Goal: Task Accomplishment & Management: Manage account settings

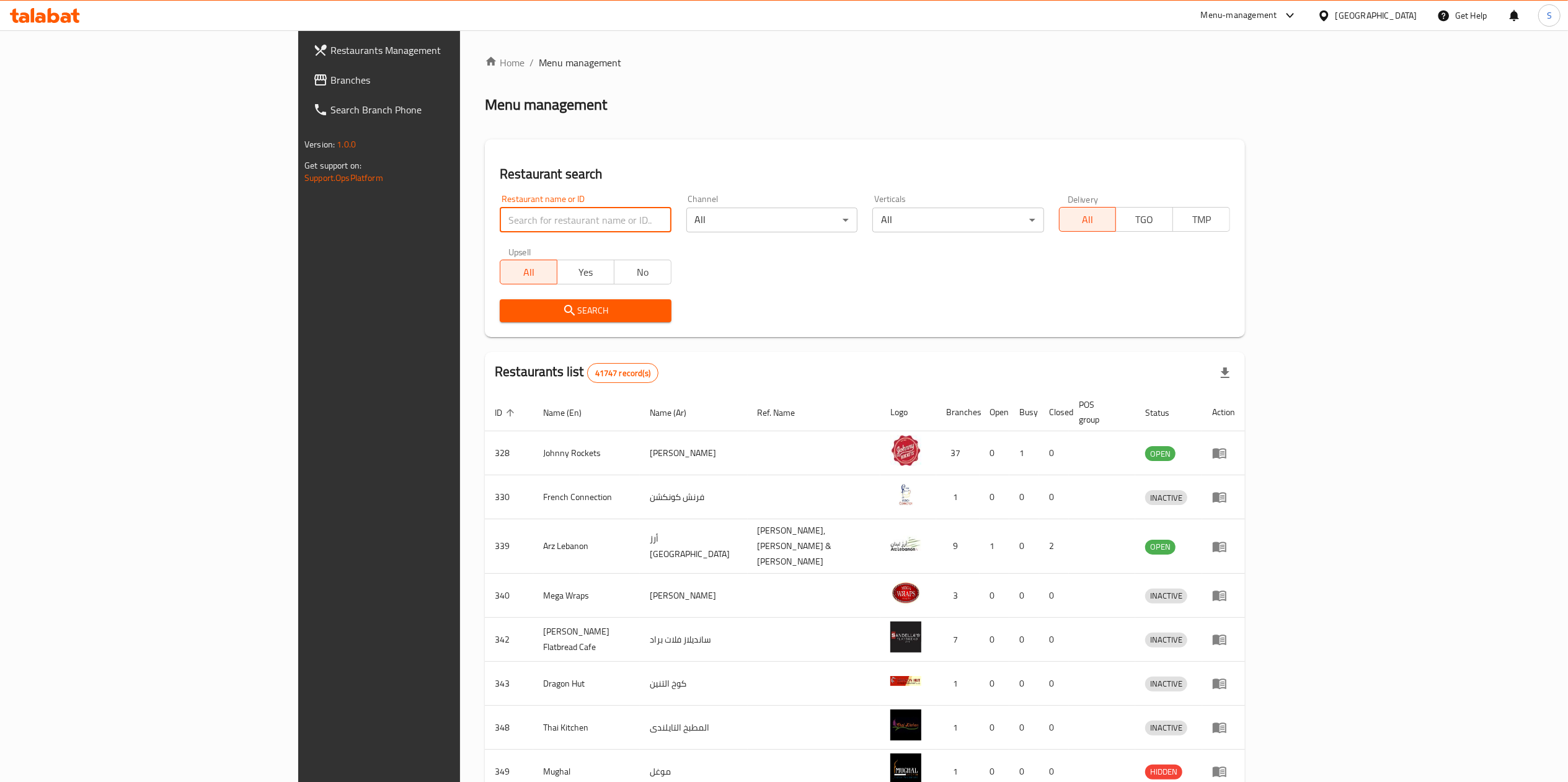
click at [502, 218] on input "search" at bounding box center [585, 220] width 171 height 25
type input "heavenly"
click button "Search" at bounding box center [585, 310] width 171 height 23
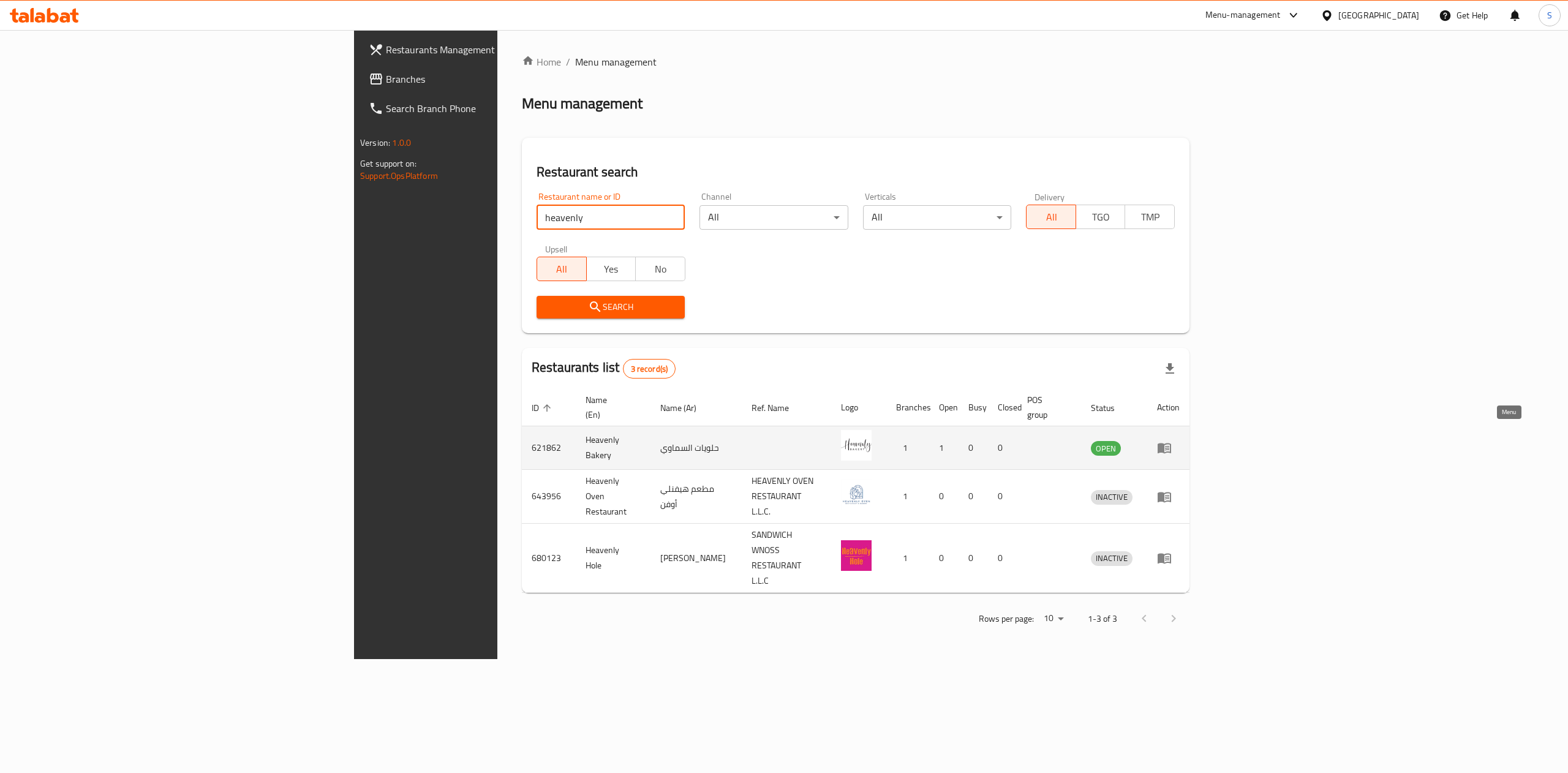
click at [1171, 444] on icon "enhanced table" at bounding box center [1164, 449] width 13 height 11
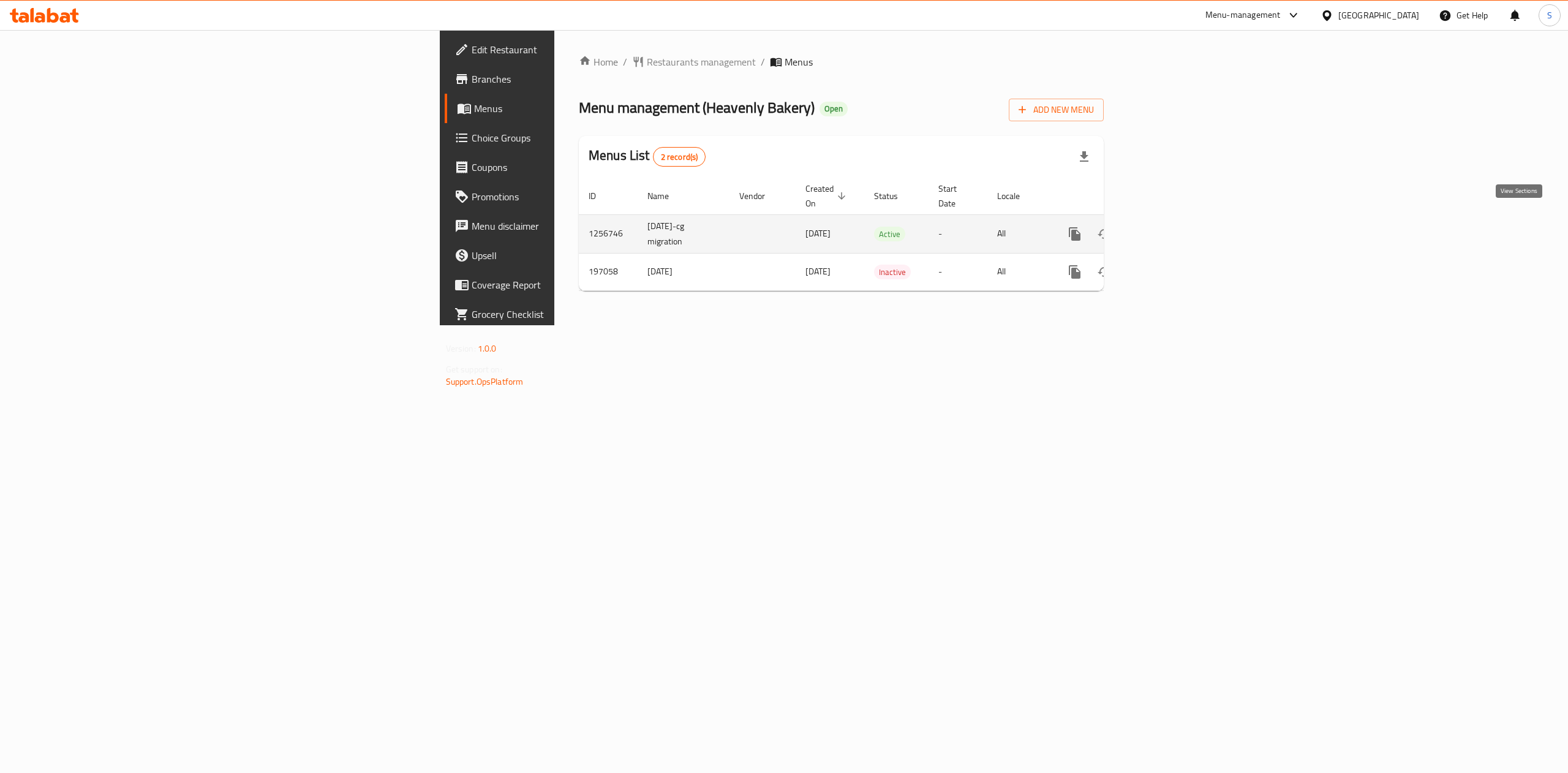
click at [1168, 228] on icon "enhanced table" at bounding box center [1163, 233] width 11 height 11
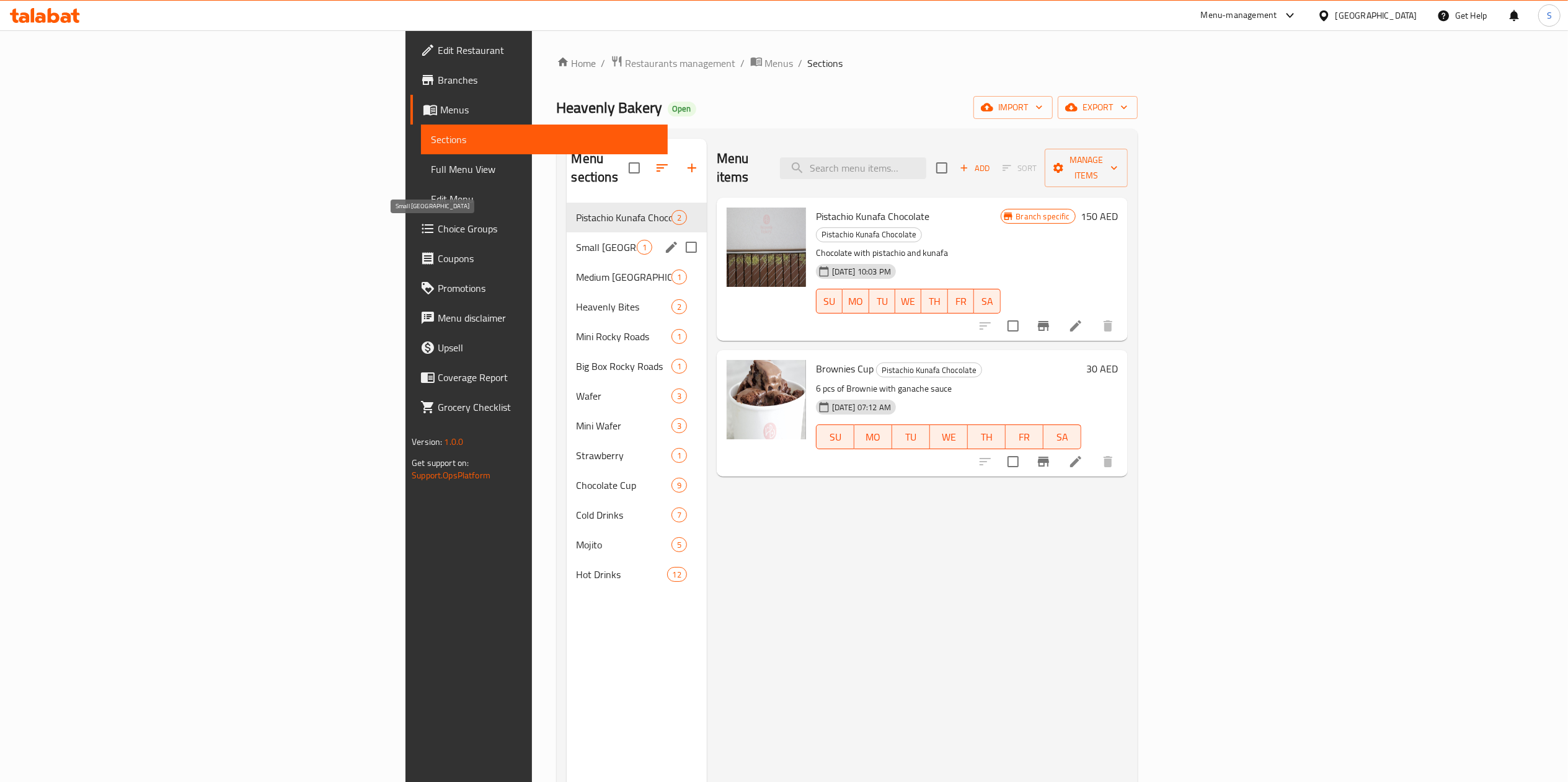
click at [576, 239] on span "Small [GEOGRAPHIC_DATA]" at bounding box center [606, 247] width 60 height 15
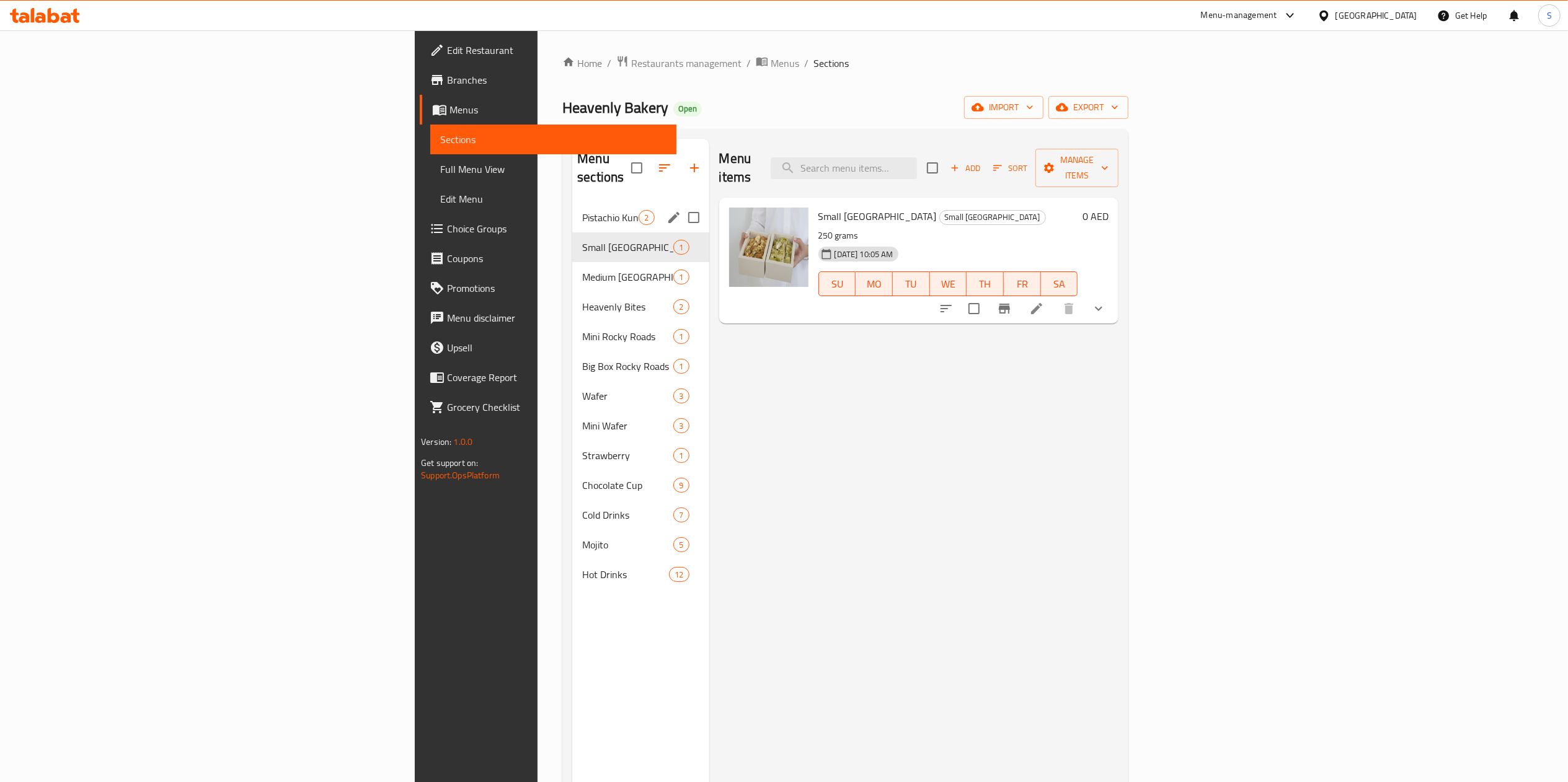
click at [582, 210] on span "Pistachio Kunafa Chocolate" at bounding box center [610, 218] width 56 height 15
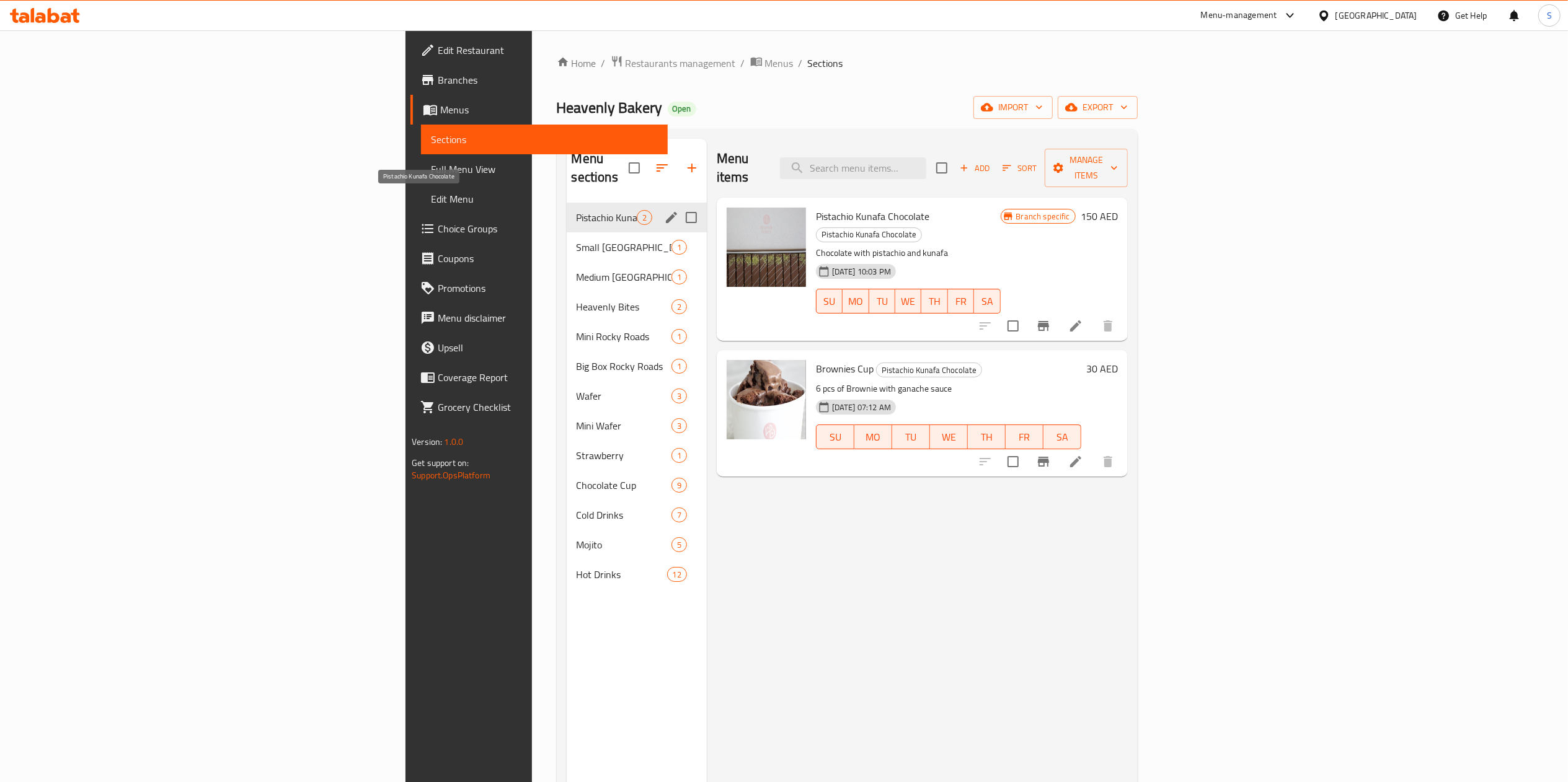
drag, startPoint x: 464, startPoint y: 203, endPoint x: 365, endPoint y: 227, distance: 101.9
click at [576, 239] on span "Small [GEOGRAPHIC_DATA]" at bounding box center [623, 247] width 95 height 15
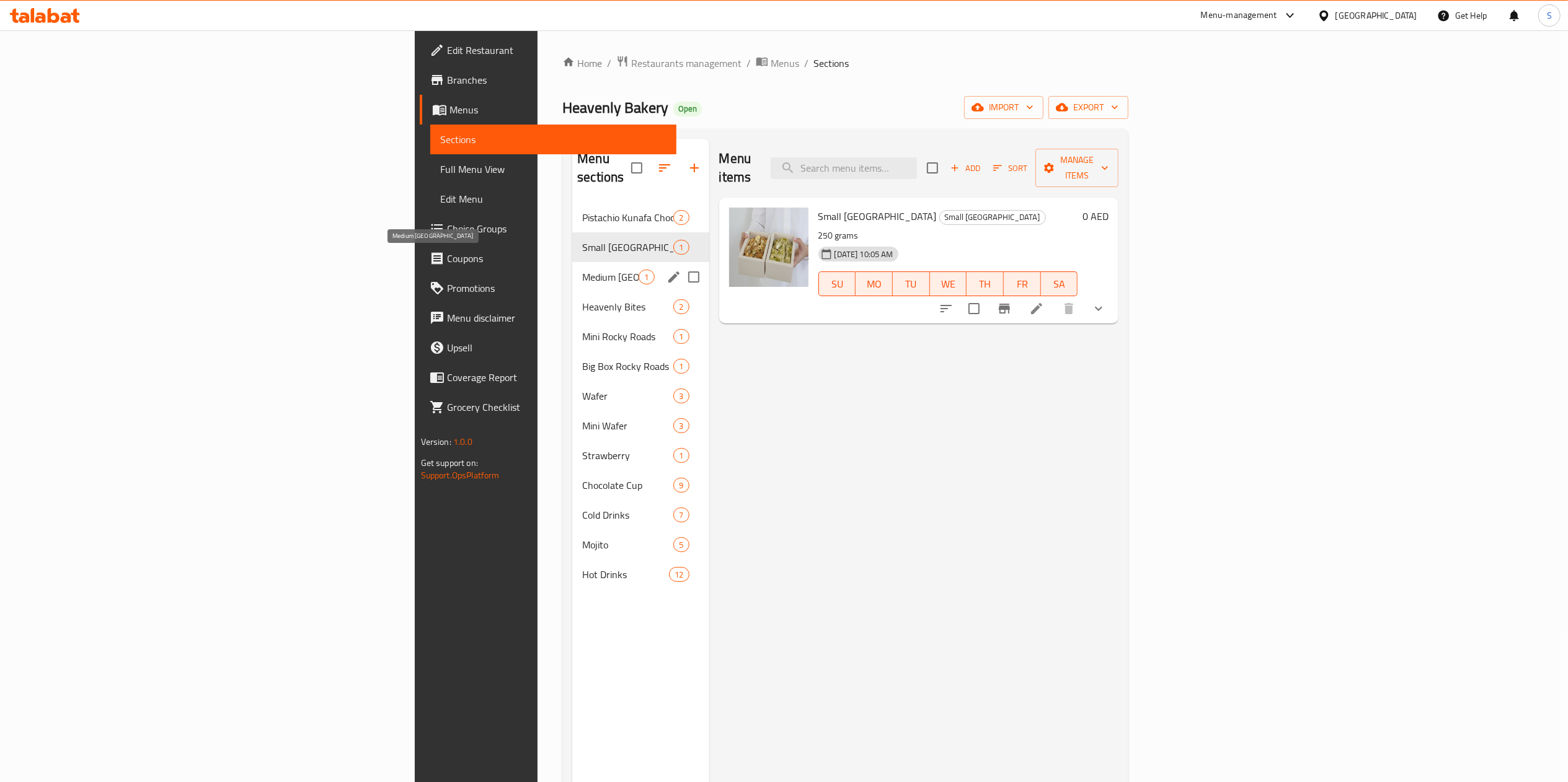
click at [582, 270] on span "Medium [GEOGRAPHIC_DATA]" at bounding box center [610, 277] width 56 height 15
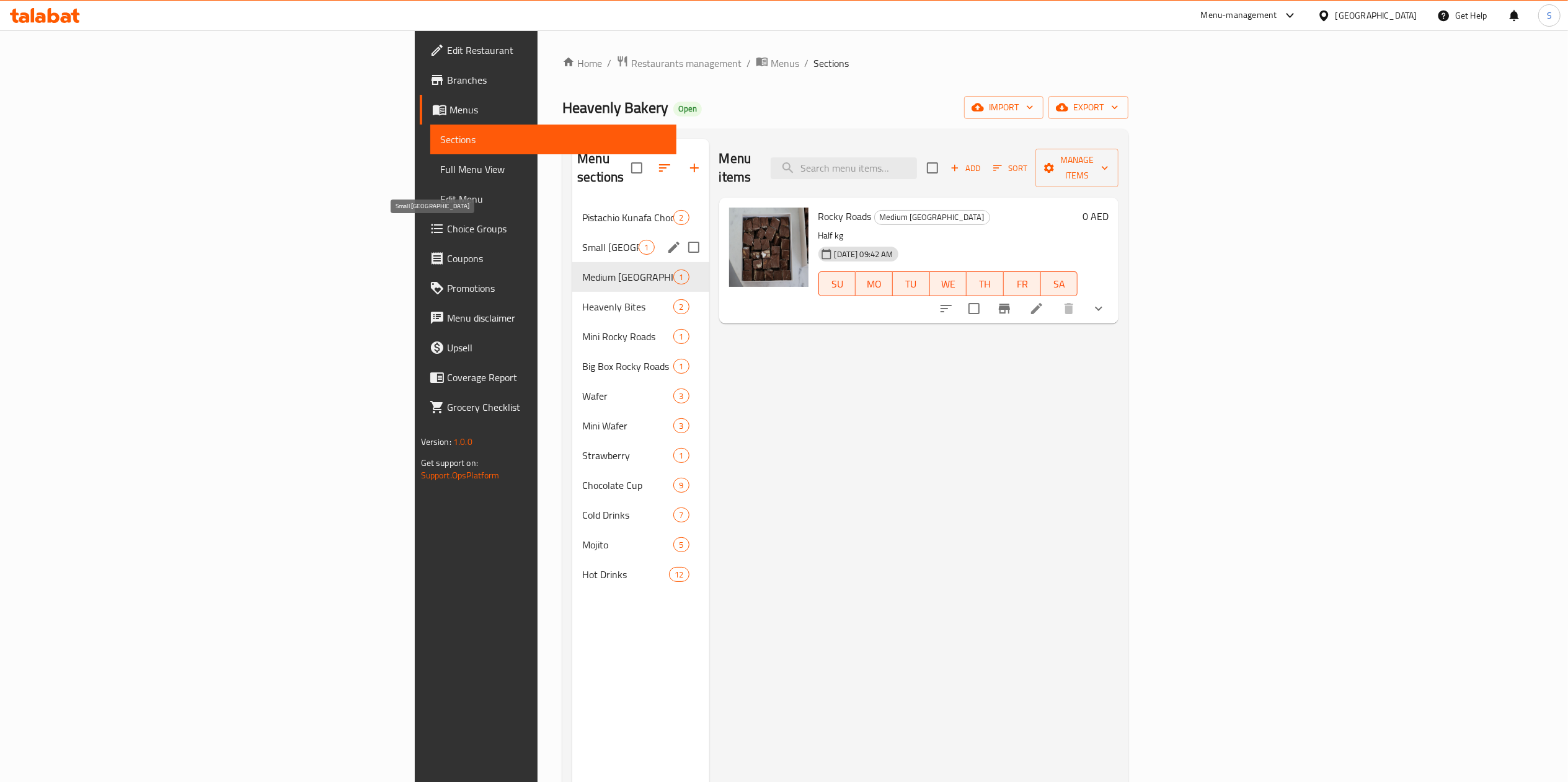
click at [582, 239] on span "Small [GEOGRAPHIC_DATA]" at bounding box center [610, 247] width 56 height 15
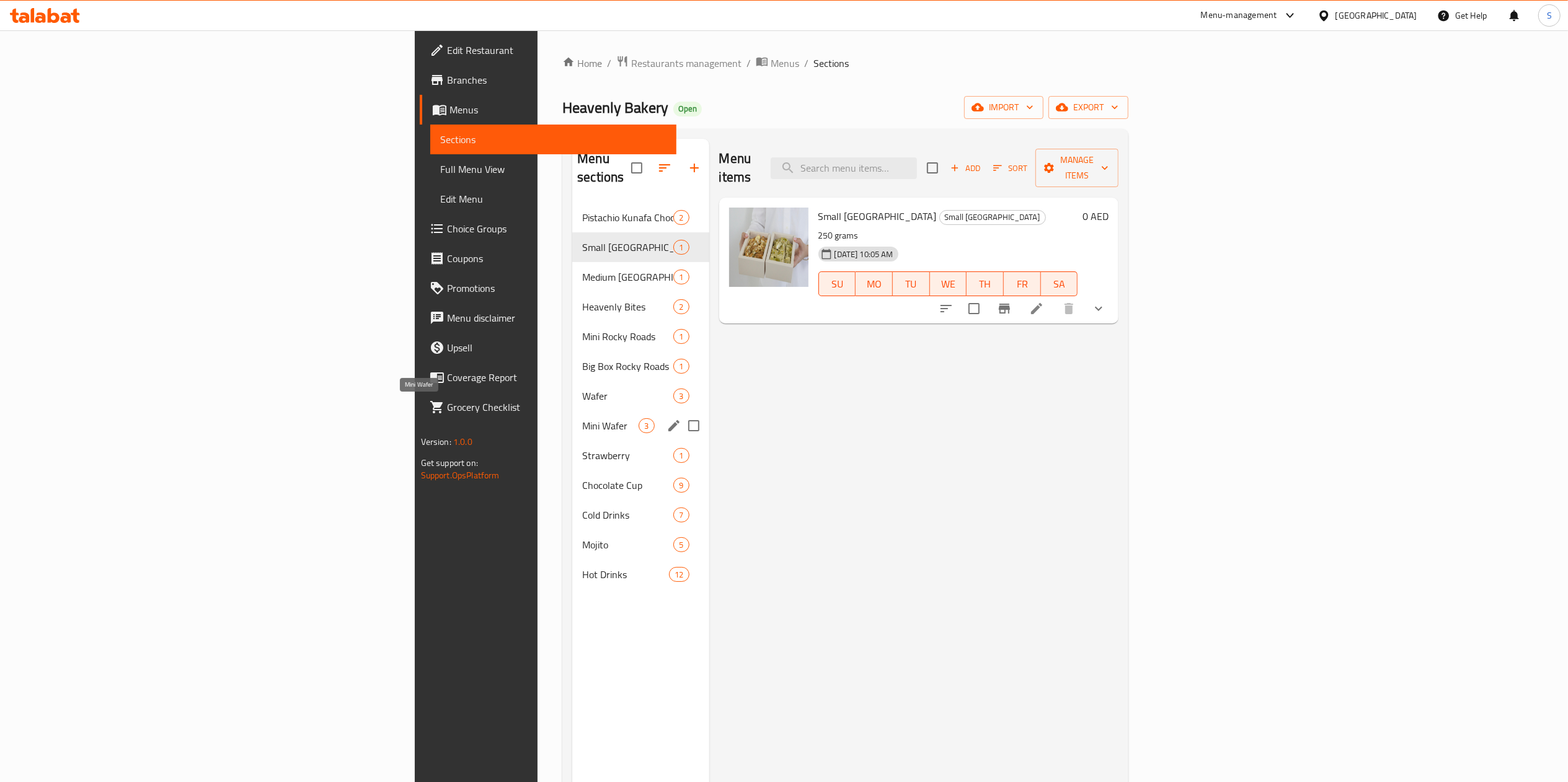
click at [582, 419] on span "Mini Wafer" at bounding box center [610, 426] width 56 height 15
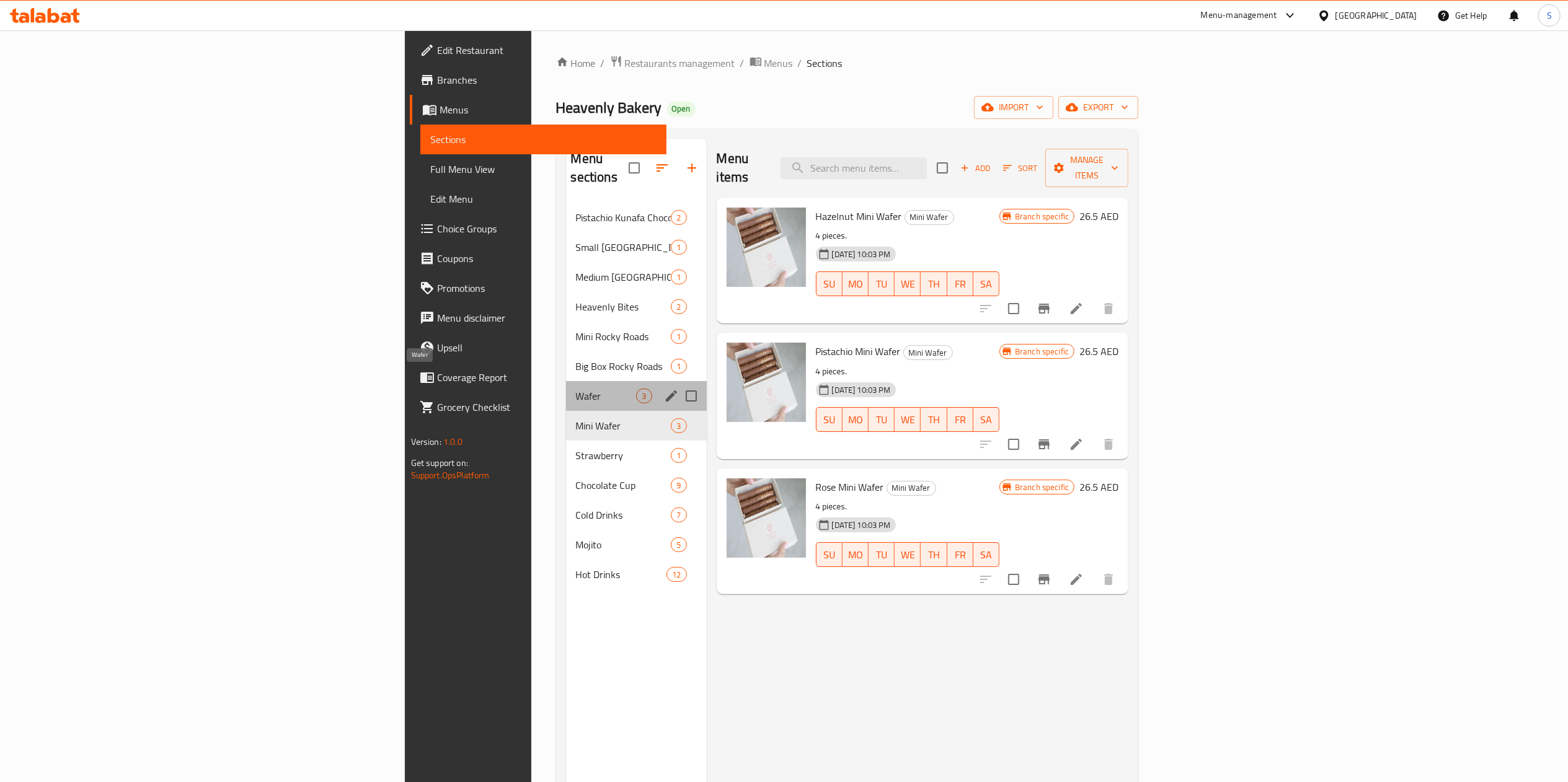
click at [576, 388] on span "Wafer" at bounding box center [606, 396] width 61 height 15
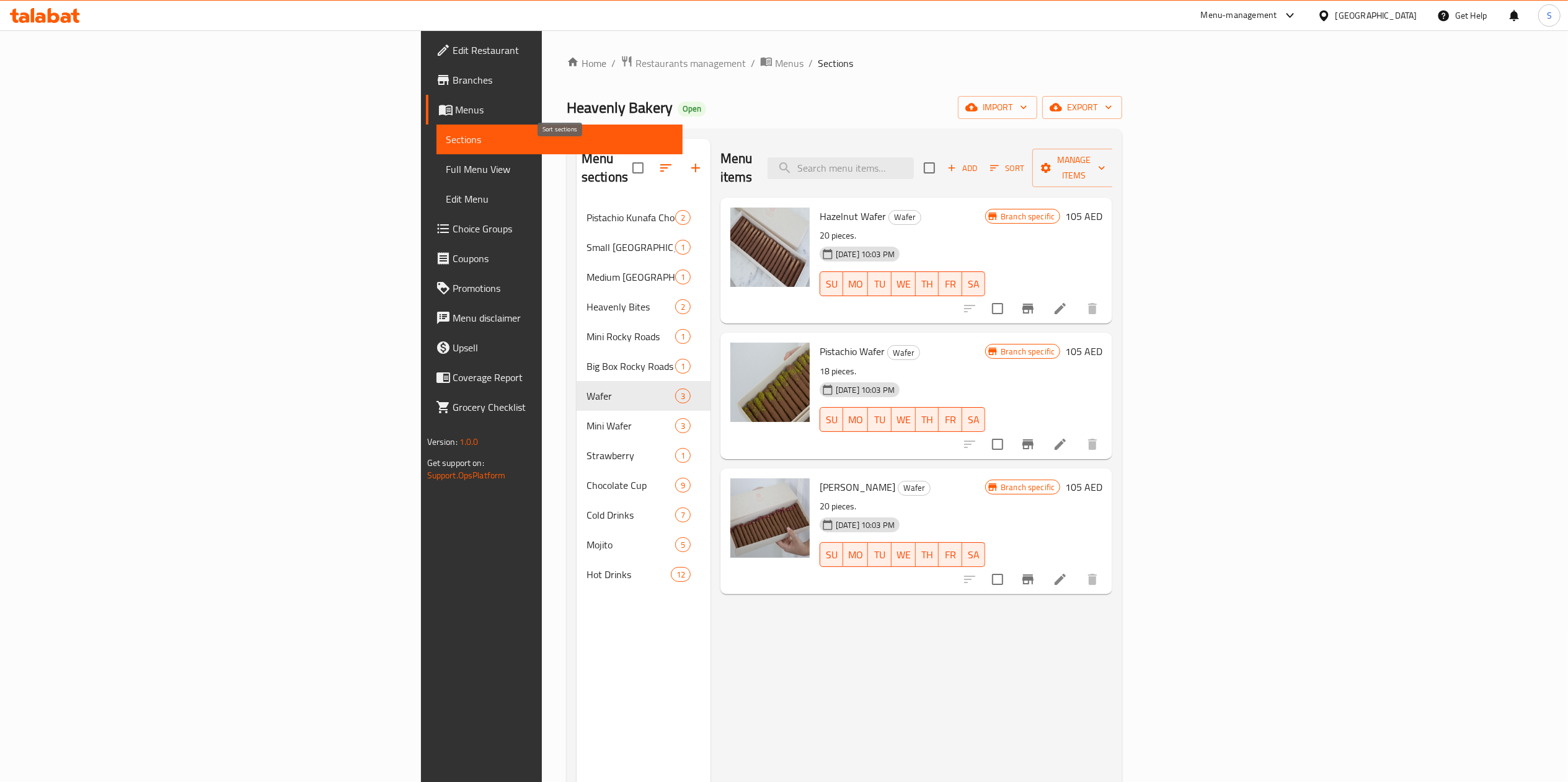
click at [658, 161] on icon "button" at bounding box center [666, 168] width 15 height 15
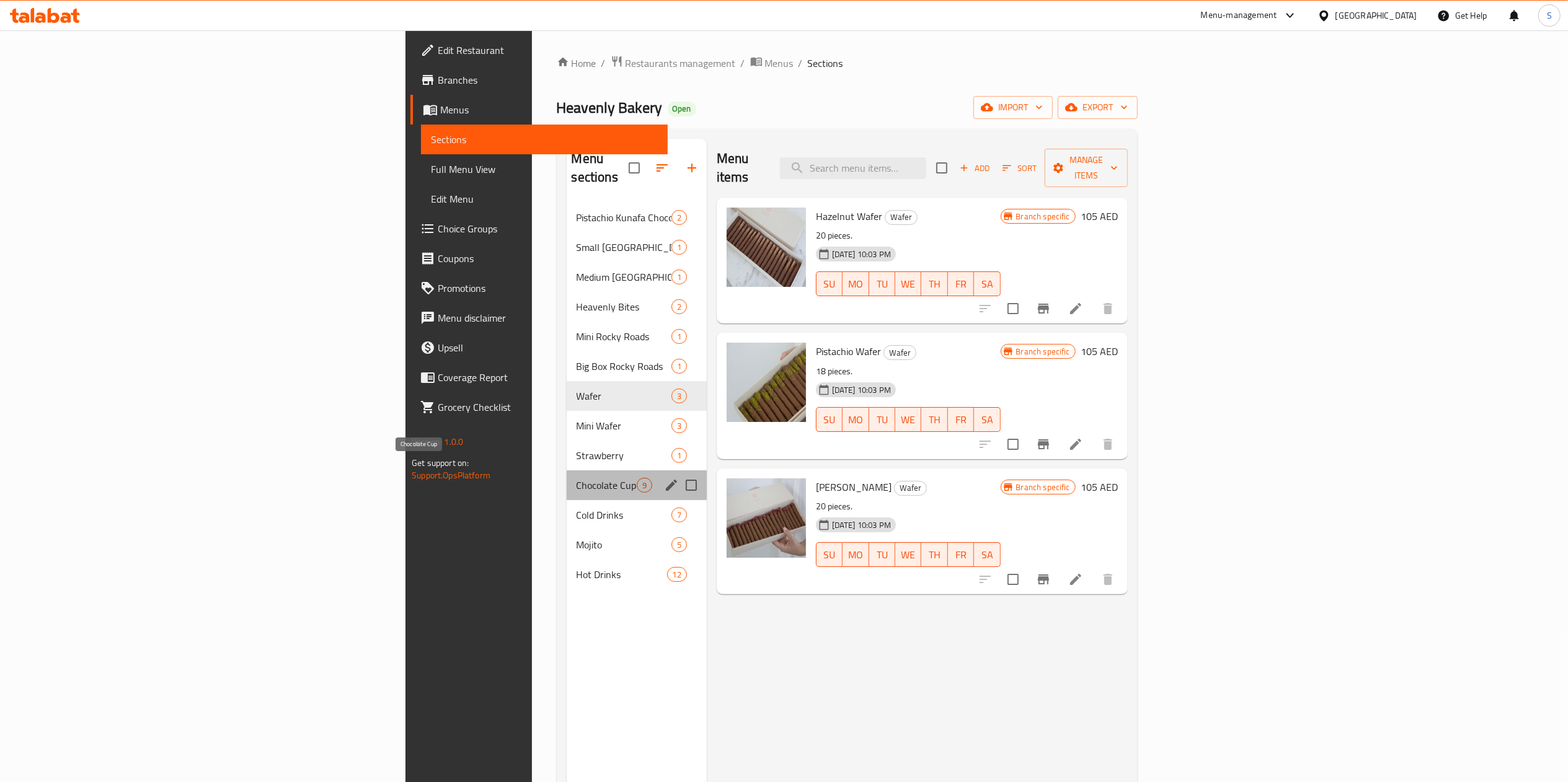
click at [576, 478] on span "Chocolate Cup" at bounding box center [606, 486] width 60 height 15
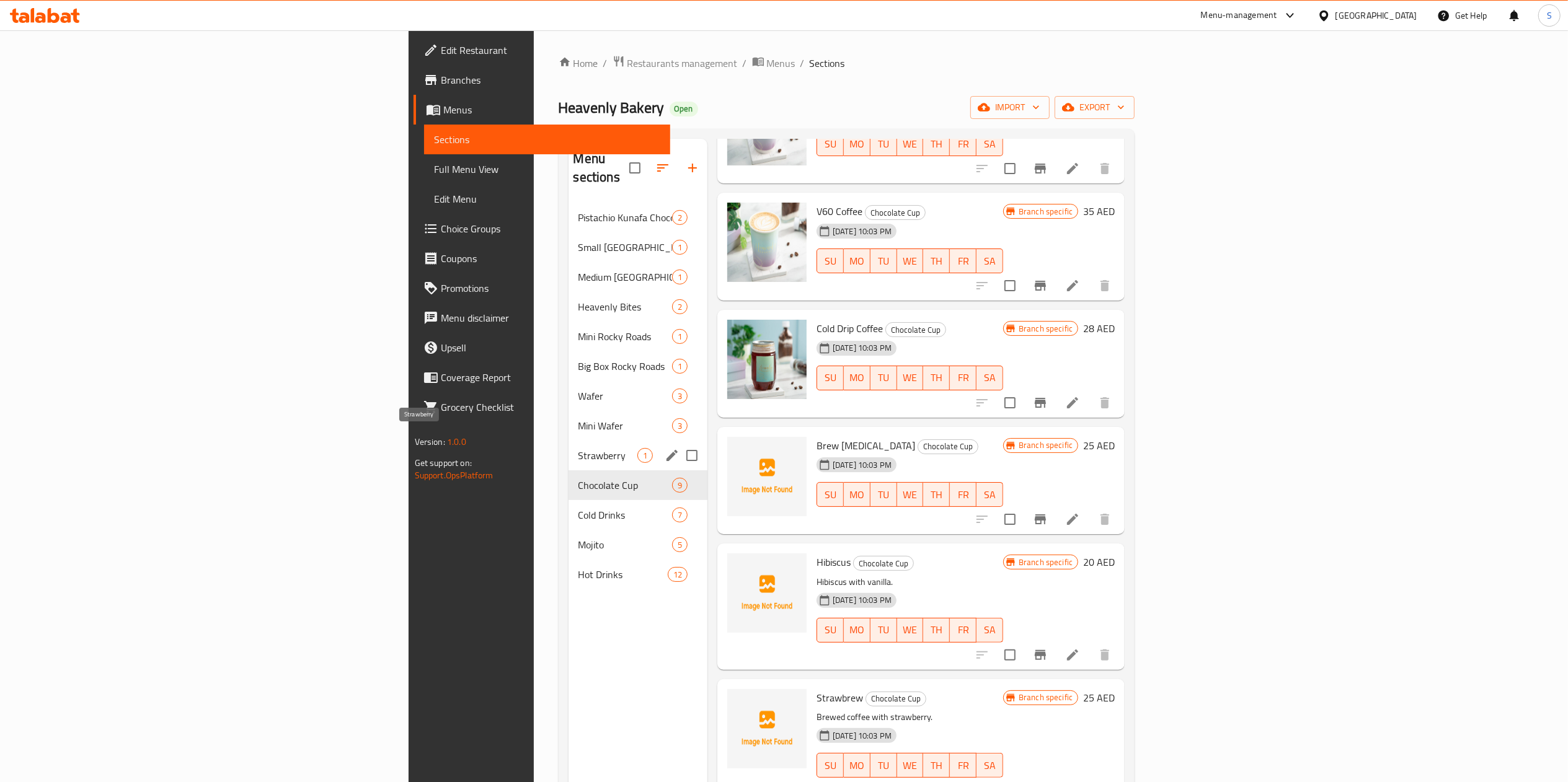
click at [578, 448] on span "Strawberry" at bounding box center [607, 455] width 59 height 15
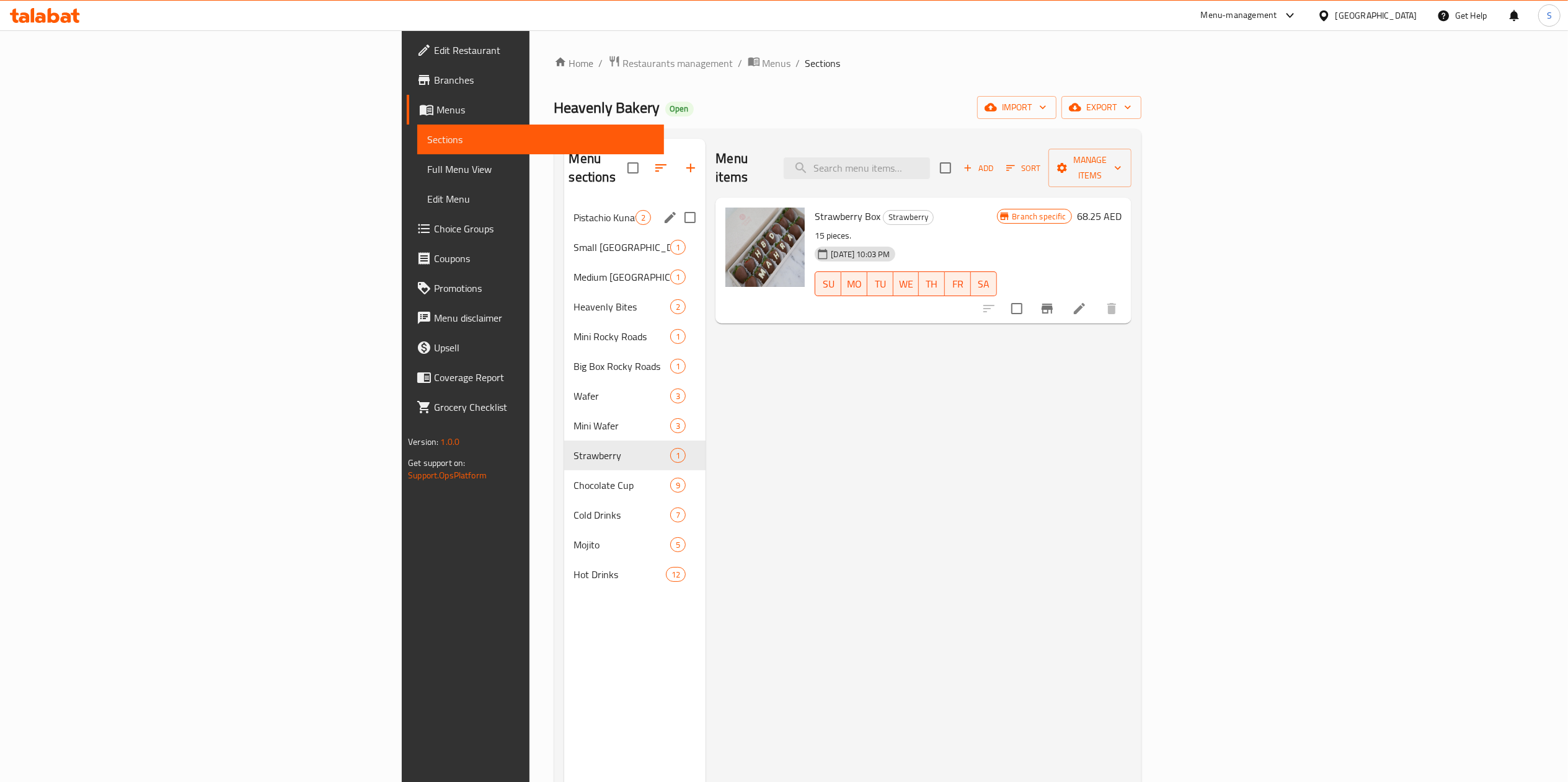
click at [564, 203] on div "Pistachio Kunafa Chocolate 2" at bounding box center [634, 218] width 142 height 30
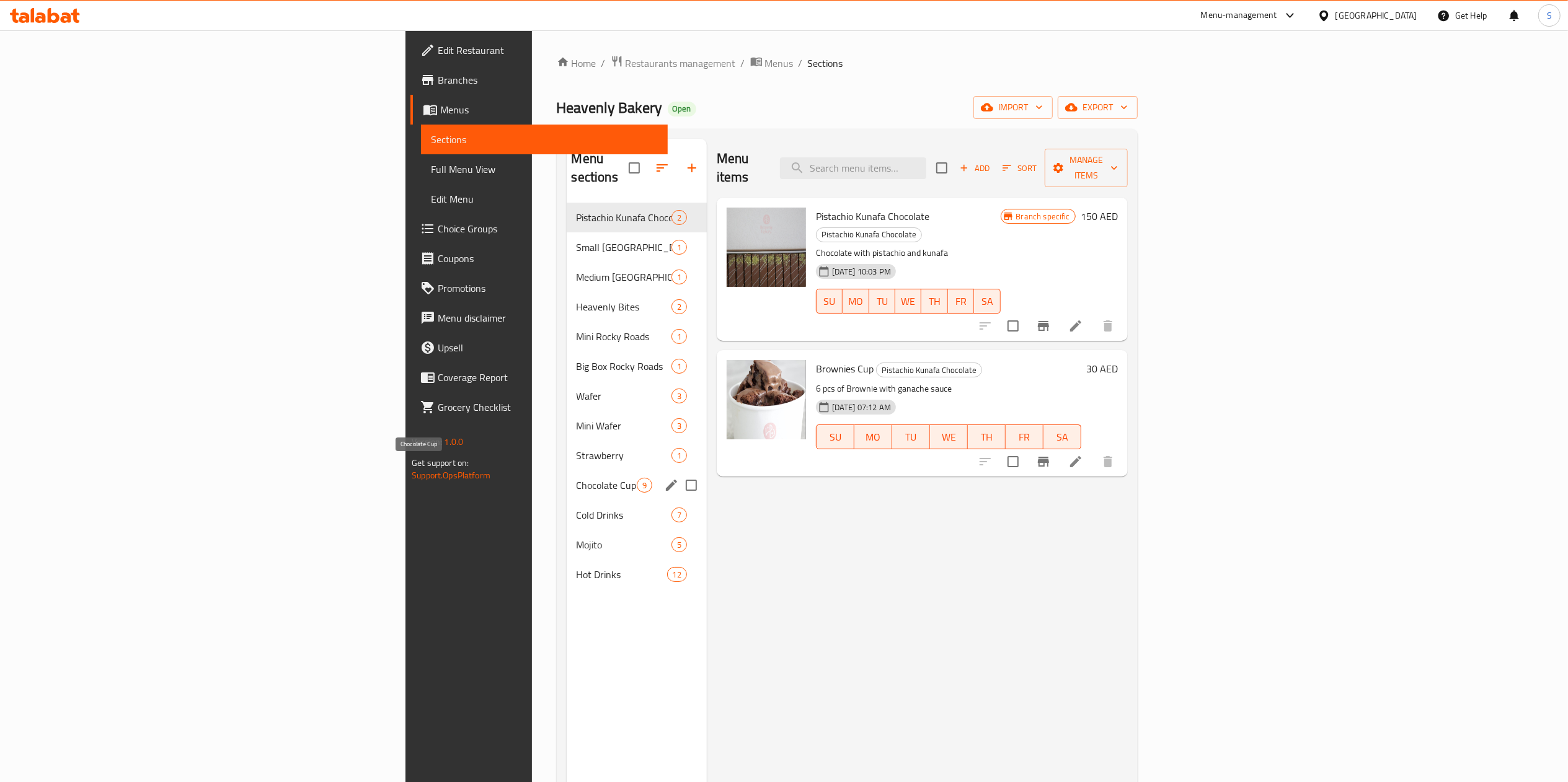
click at [576, 478] on span "Chocolate Cup" at bounding box center [606, 486] width 60 height 15
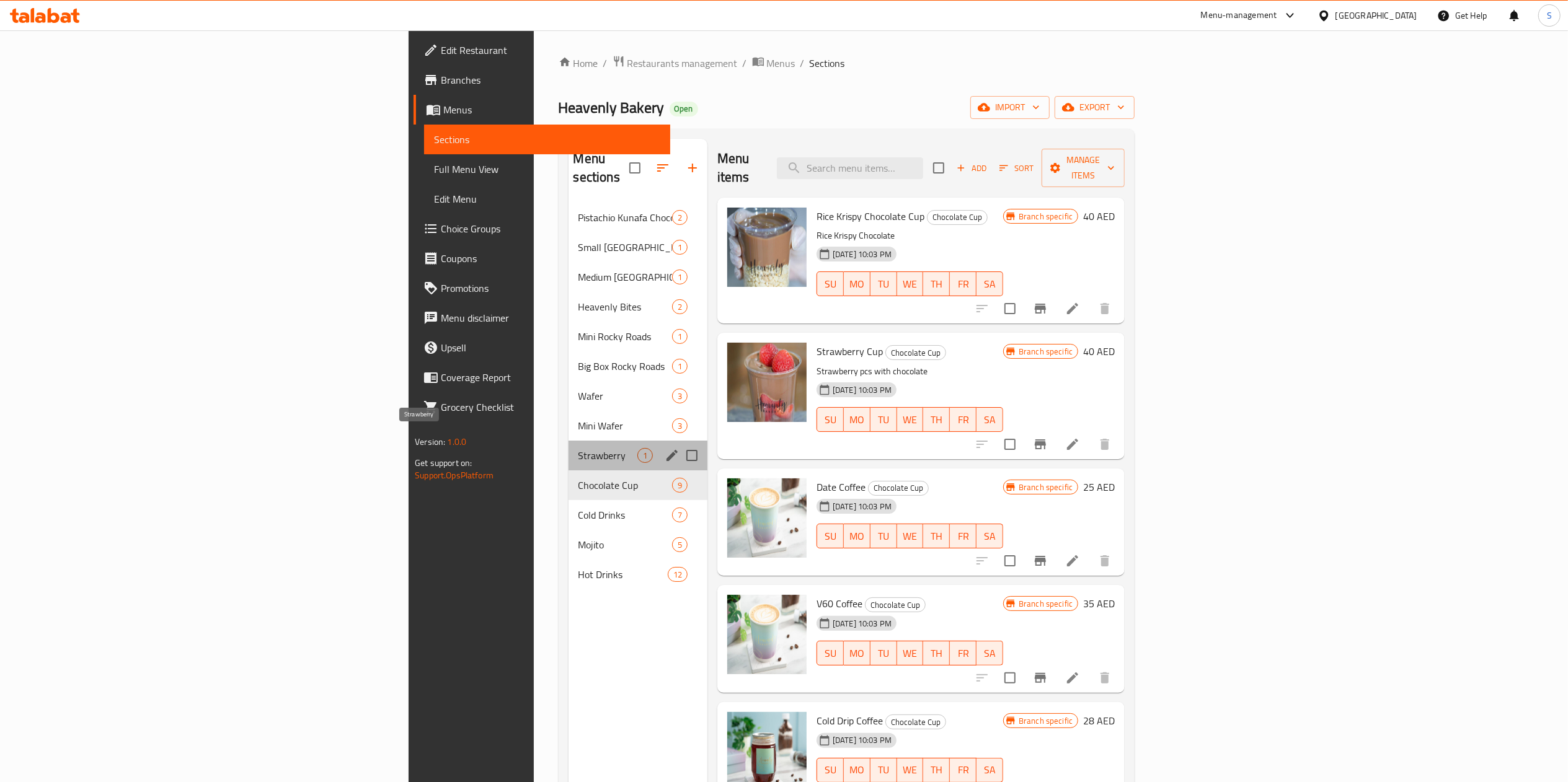
click at [578, 448] on span "Strawberry" at bounding box center [607, 455] width 59 height 15
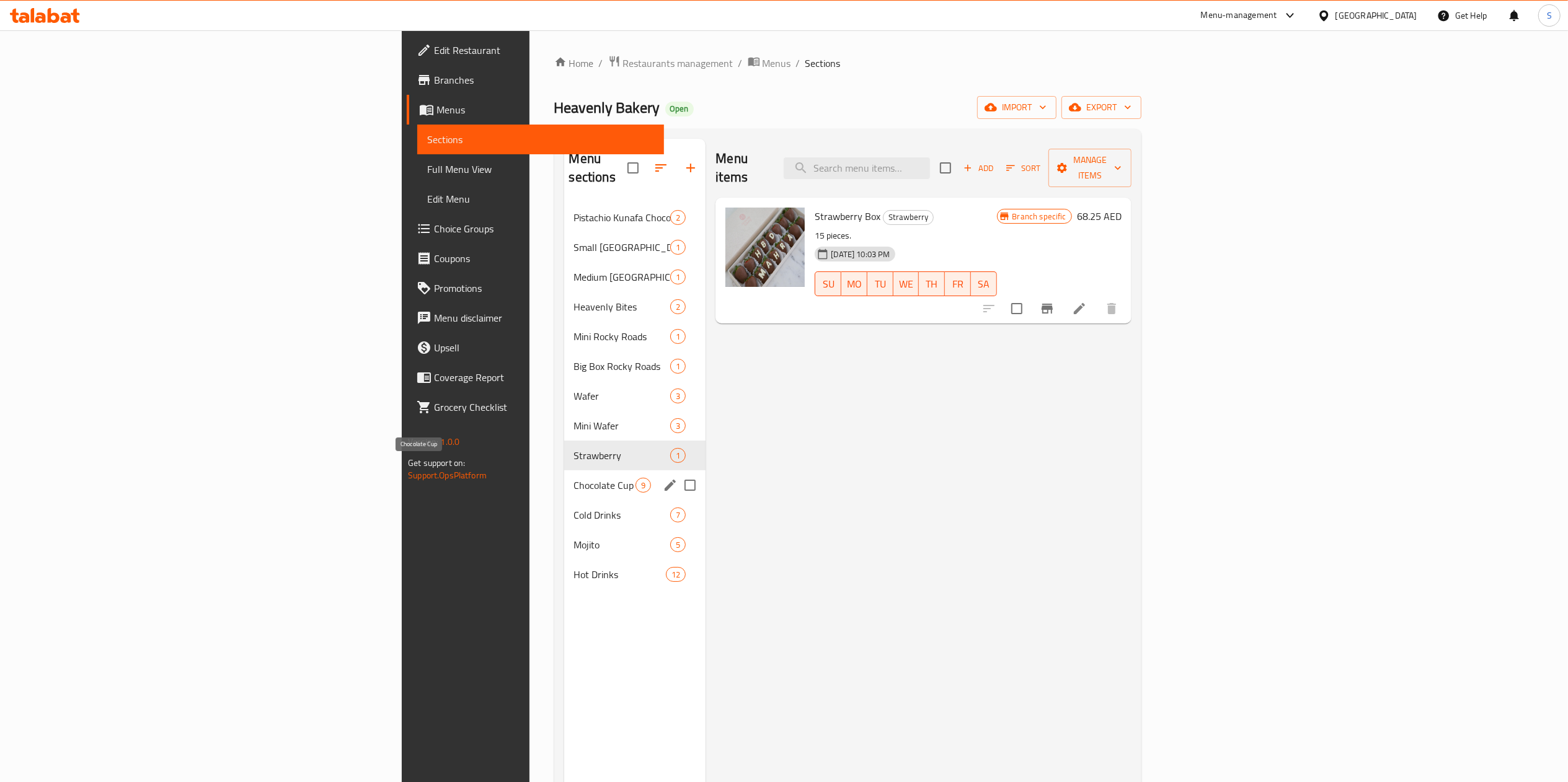
click at [574, 478] on span "Chocolate Cup" at bounding box center [605, 486] width 62 height 15
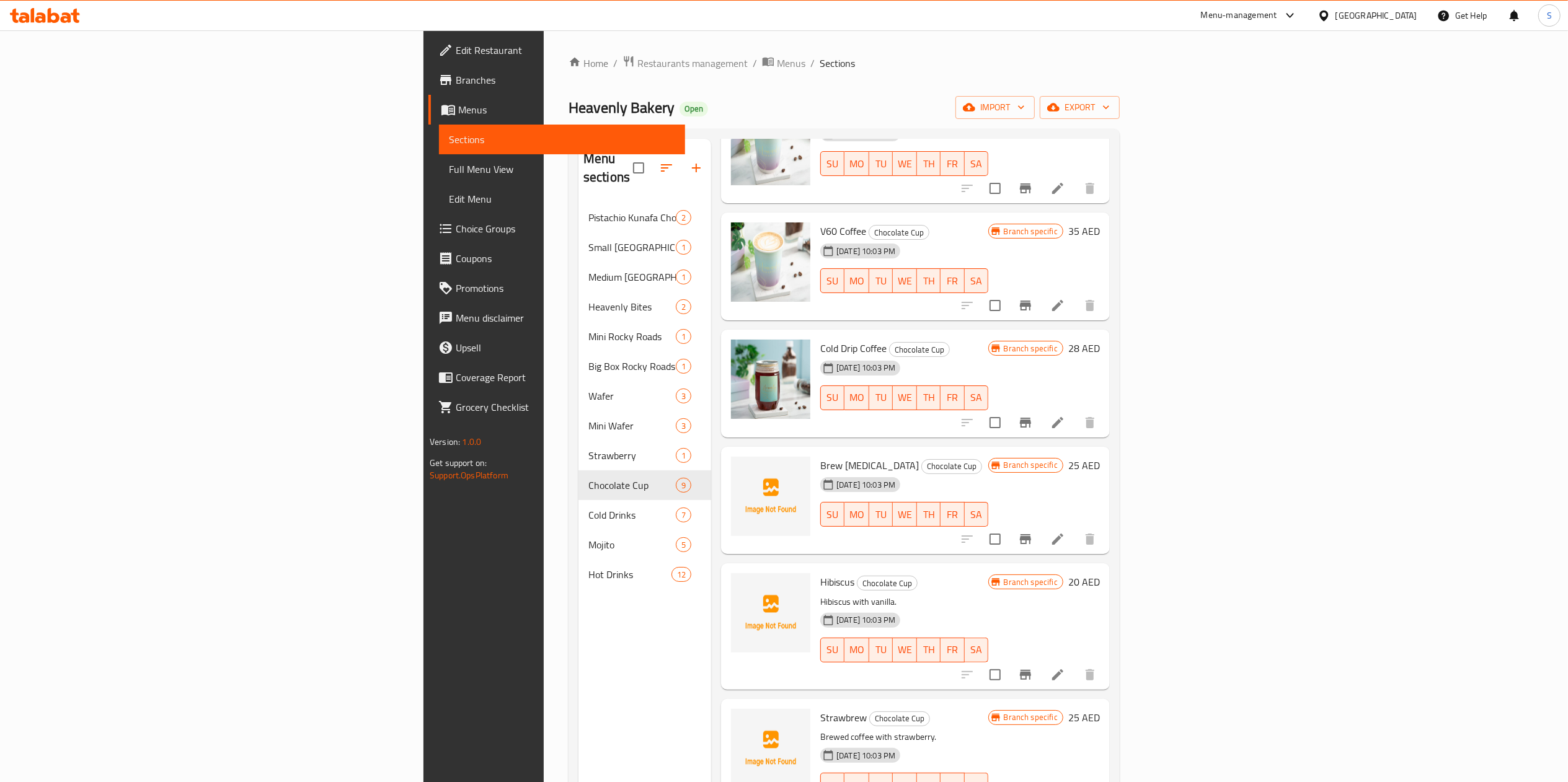
scroll to position [191, 0]
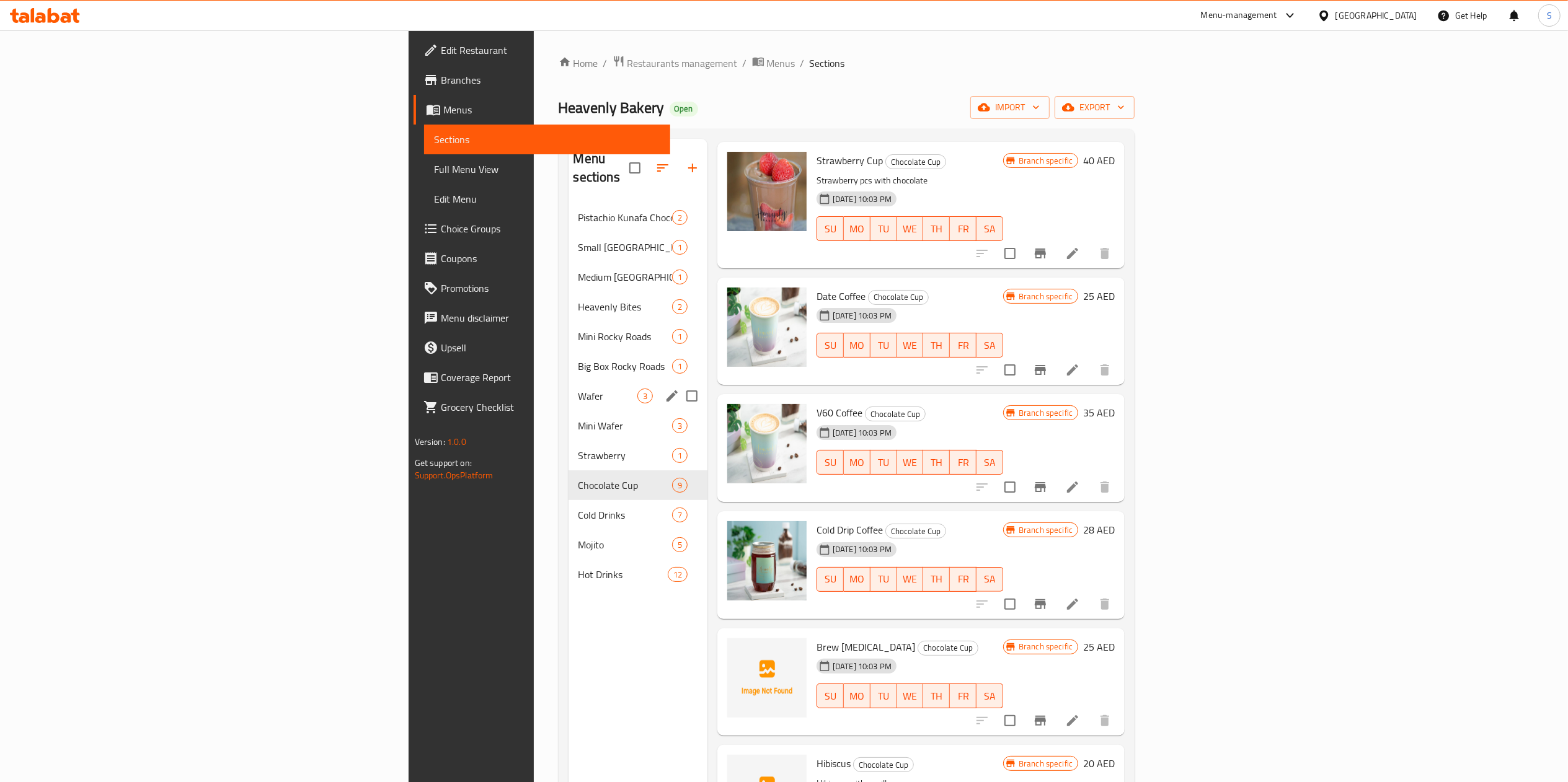
click at [569, 388] on div "Wafer 3" at bounding box center [638, 396] width 139 height 30
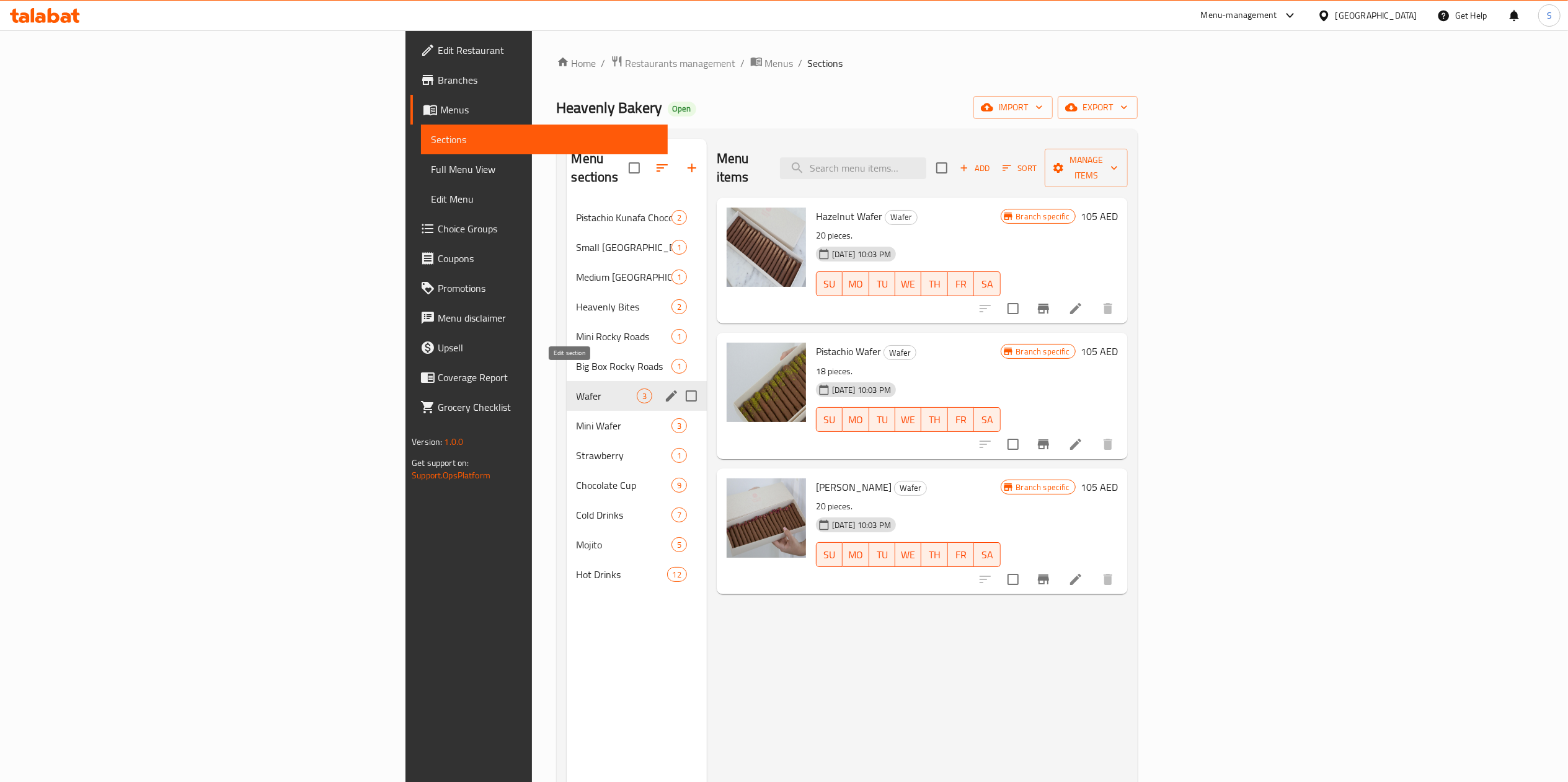
click at [664, 388] on icon "edit" at bounding box center [672, 396] width 15 height 15
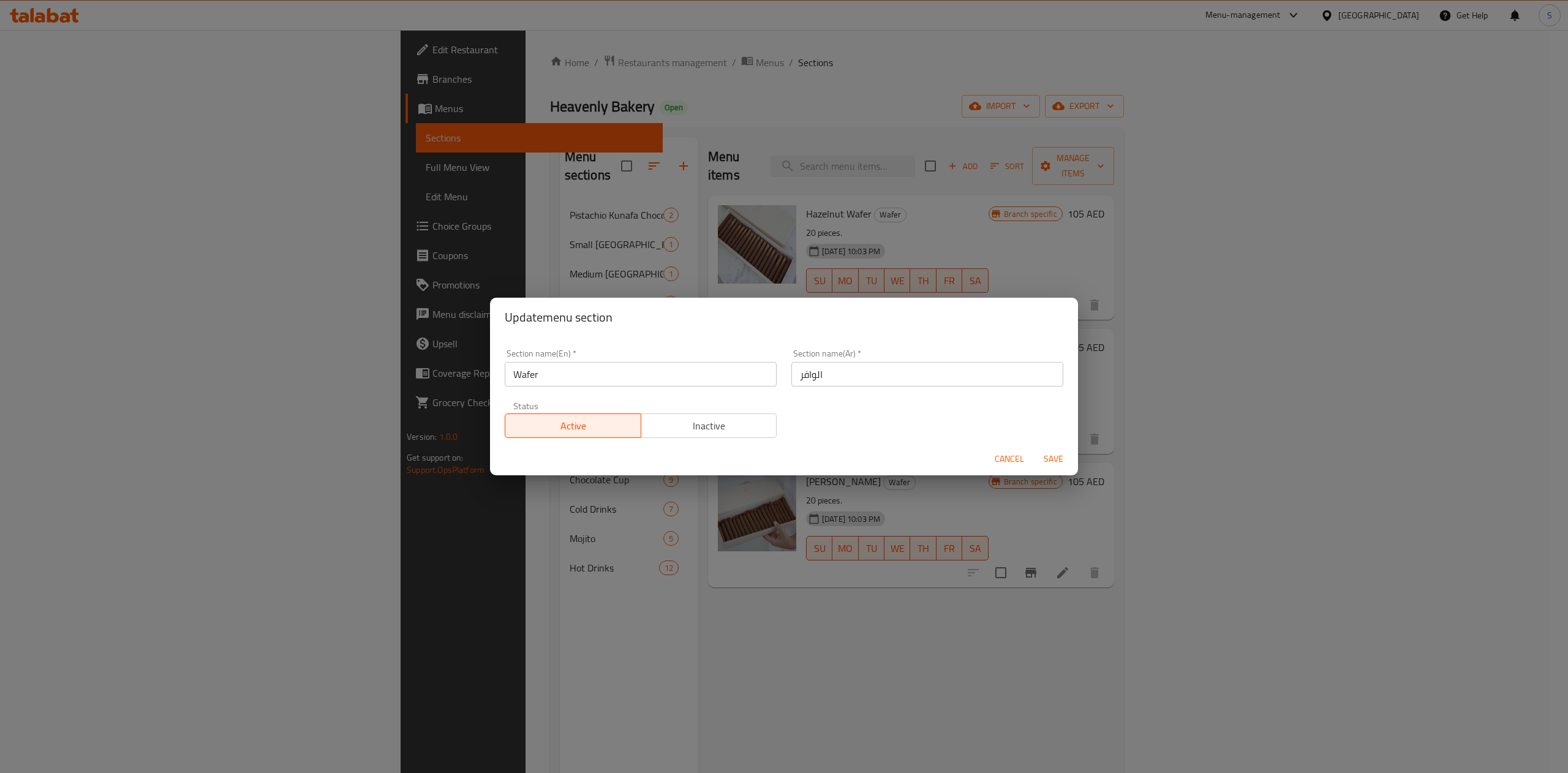
click at [707, 377] on input "Wafer" at bounding box center [640, 374] width 272 height 25
type input "Wafers"
click at [1063, 463] on span "Save" at bounding box center [1053, 459] width 30 height 16
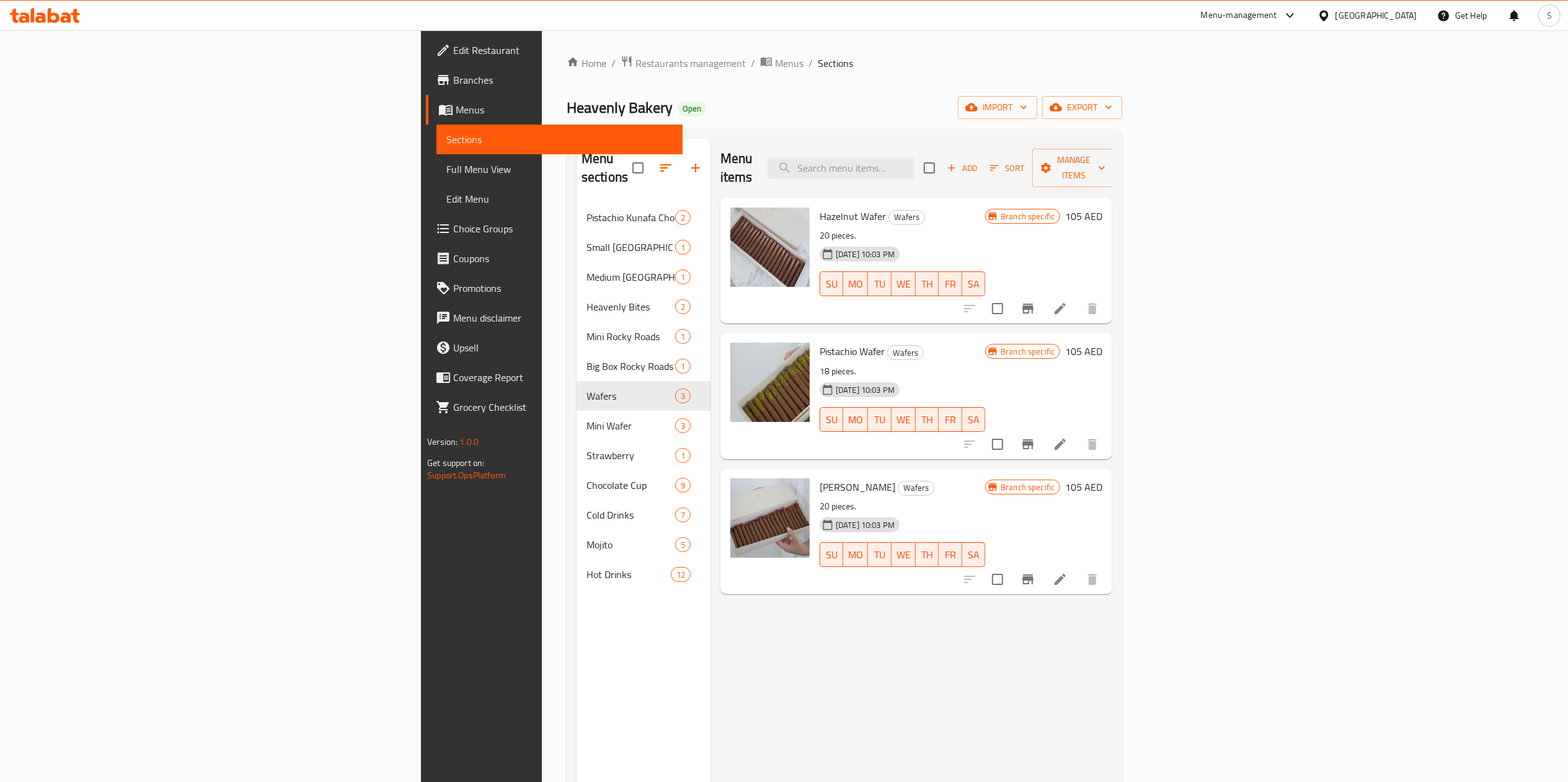
drag, startPoint x: 560, startPoint y: 380, endPoint x: 264, endPoint y: 449, distance: 303.9
click at [542, 449] on div "Home / Restaurants management / Menus / Sections Heavenly Bakery Open import ex…" at bounding box center [844, 492] width 606 height 925
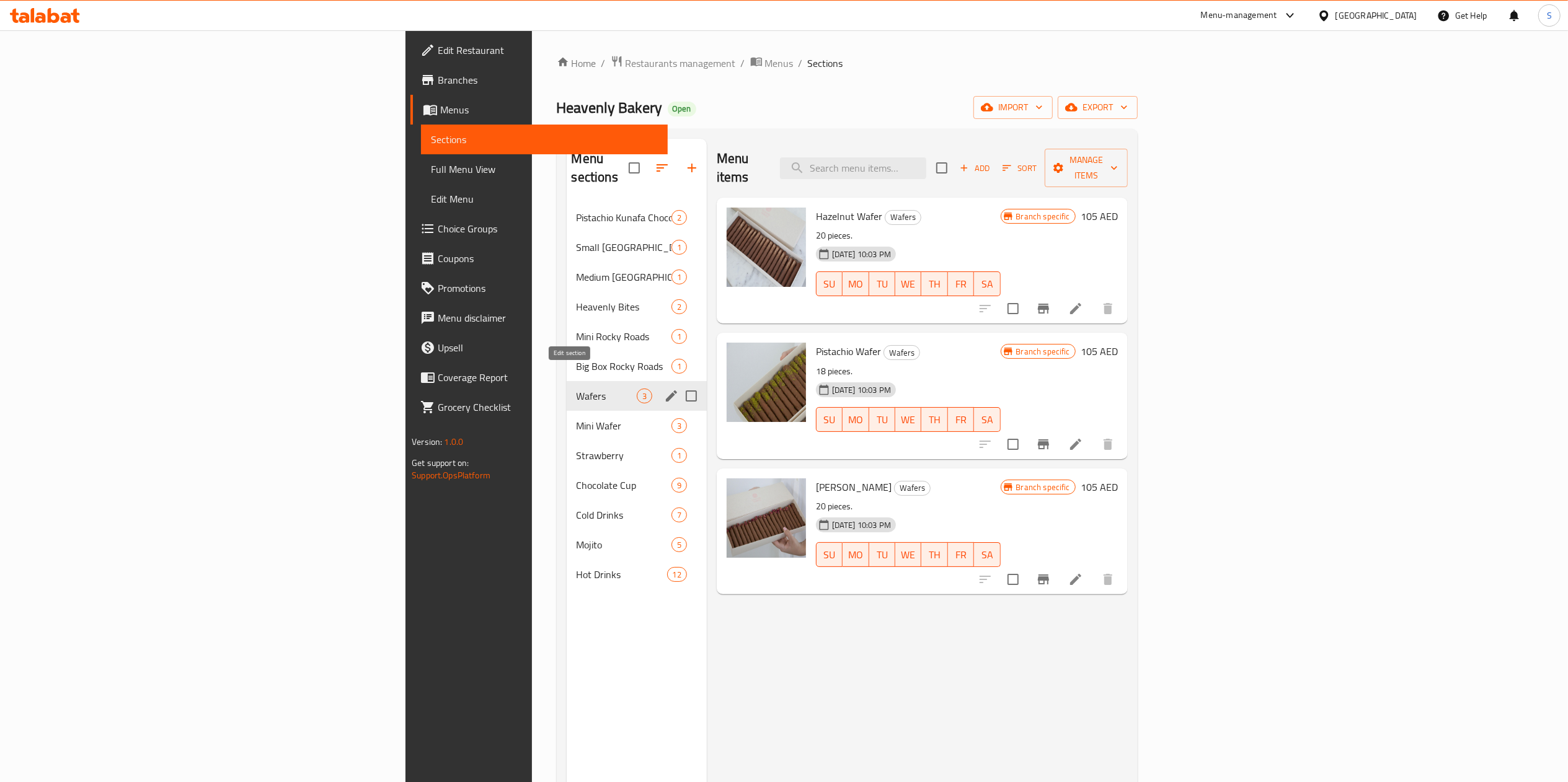
click at [664, 388] on icon "edit" at bounding box center [672, 396] width 15 height 15
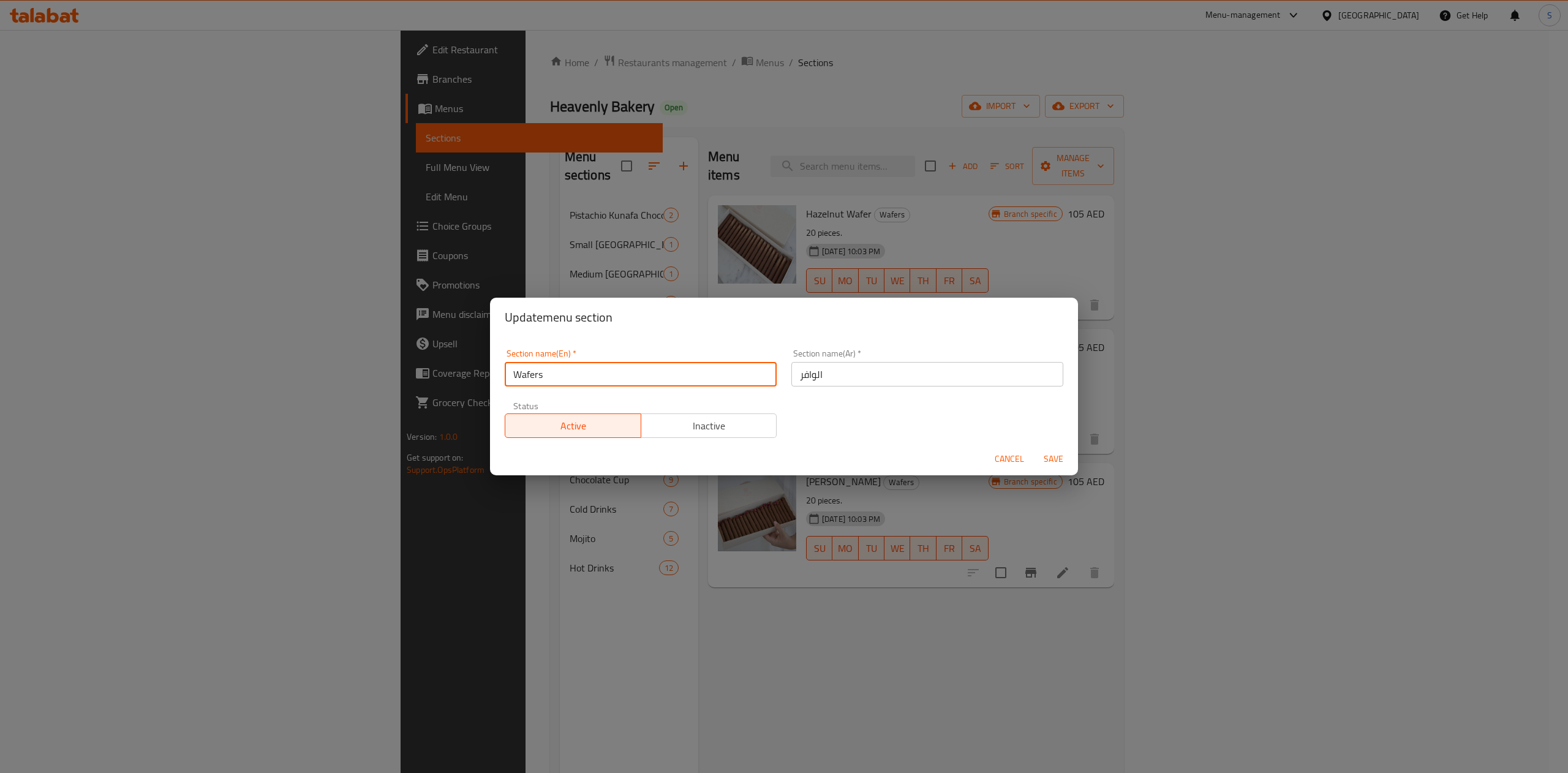
click at [637, 377] on input "Wafers" at bounding box center [640, 374] width 272 height 25
click at [1049, 459] on span "Save" at bounding box center [1053, 459] width 30 height 16
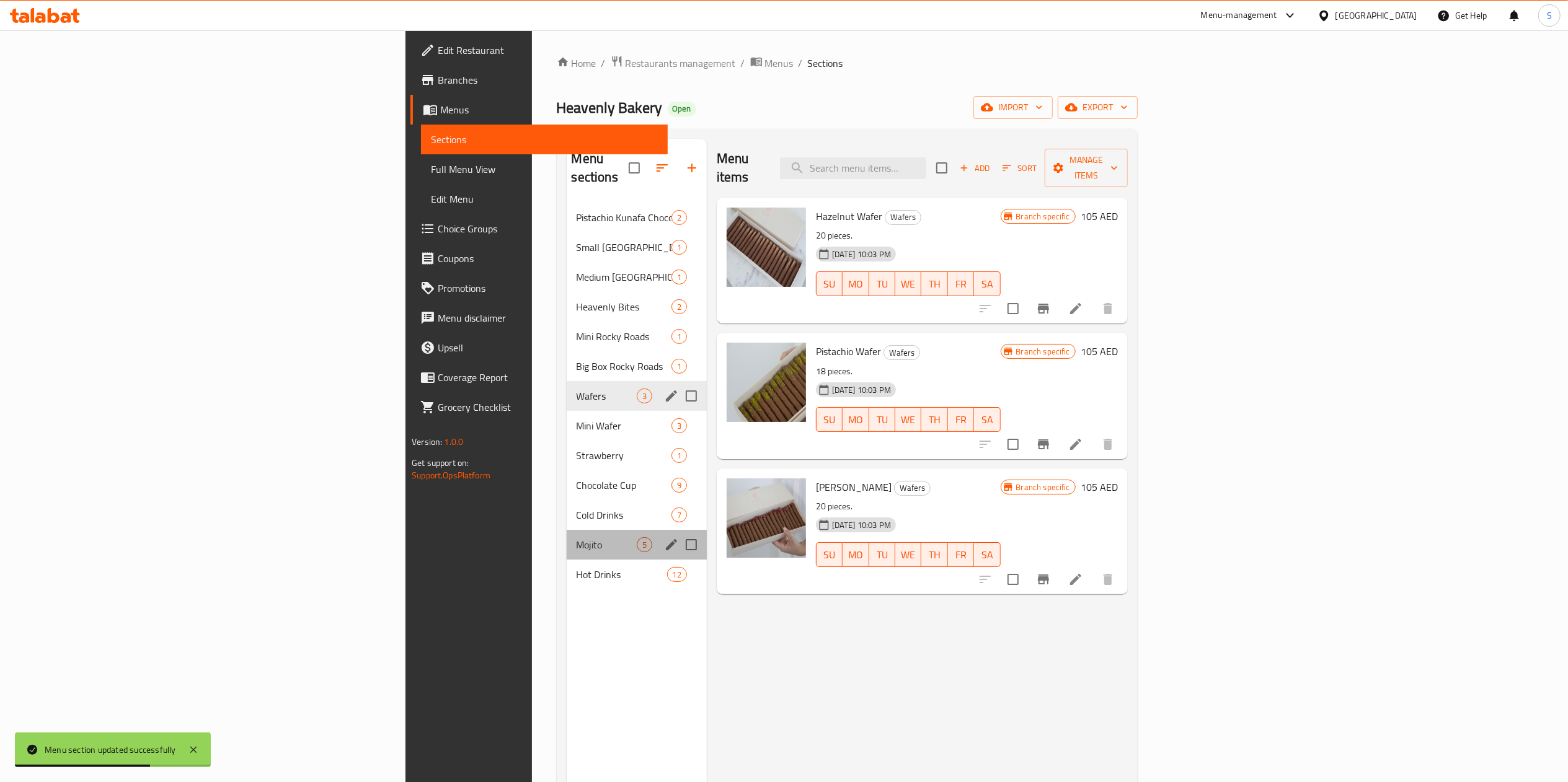
click at [566, 540] on div "Mojito 5" at bounding box center [636, 545] width 140 height 30
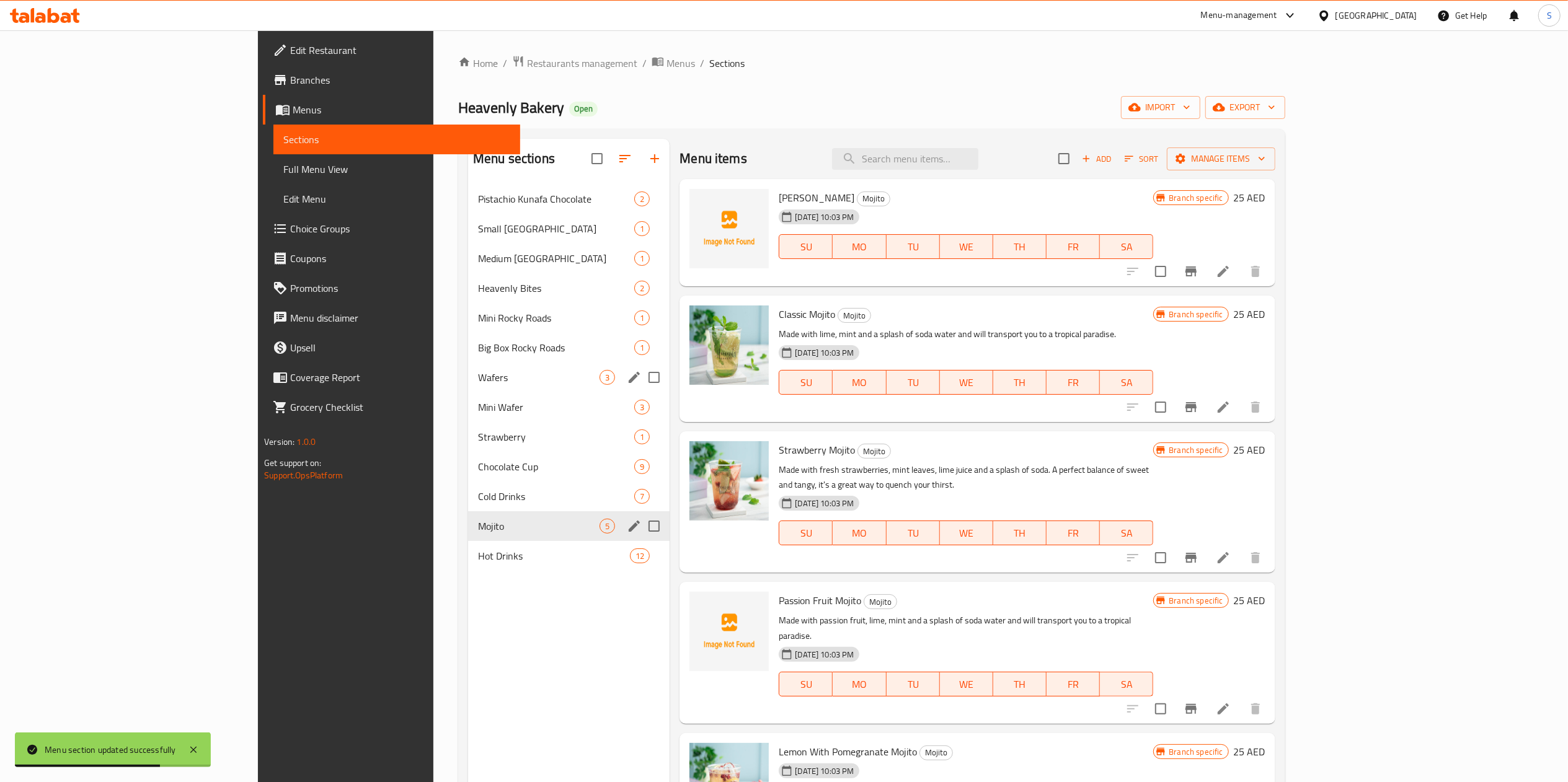
click at [468, 512] on div "Mojito 5" at bounding box center [569, 527] width 202 height 30
click at [478, 497] on span "Cold Drinks" at bounding box center [539, 496] width 121 height 15
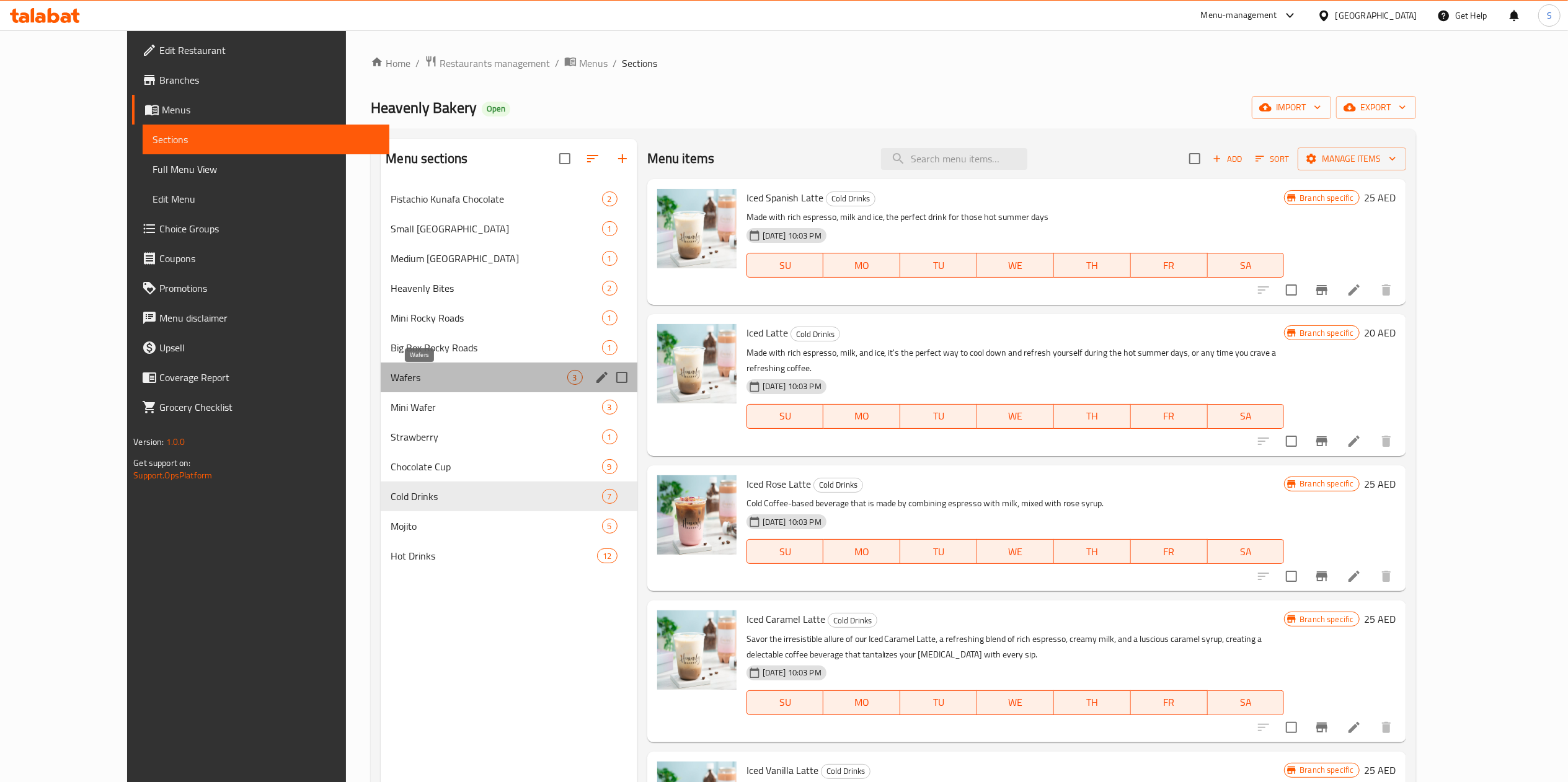
click at [462, 380] on span "Wafers" at bounding box center [478, 378] width 176 height 15
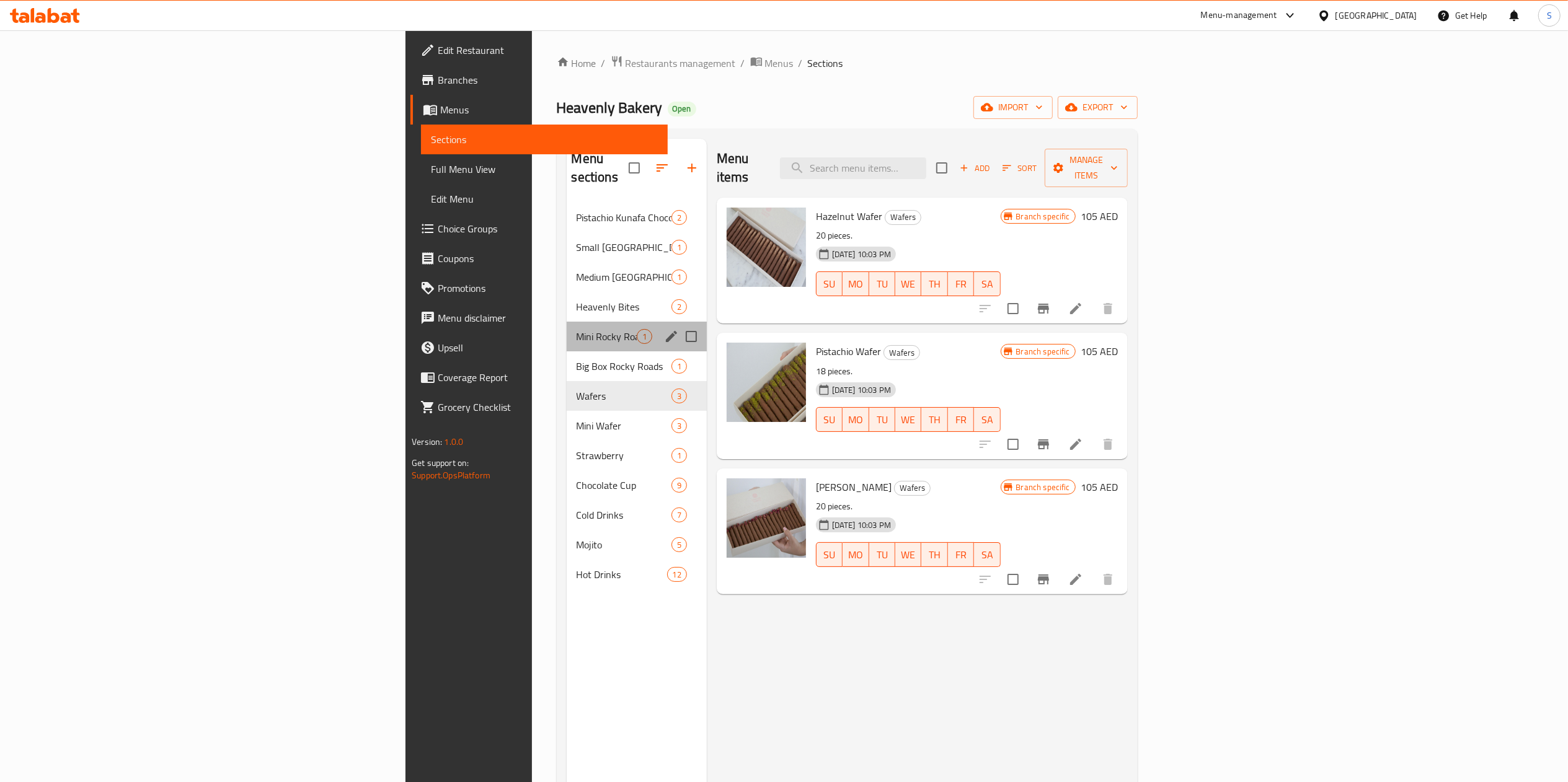
click at [566, 322] on div "Mini Rocky Roads 1" at bounding box center [636, 337] width 140 height 30
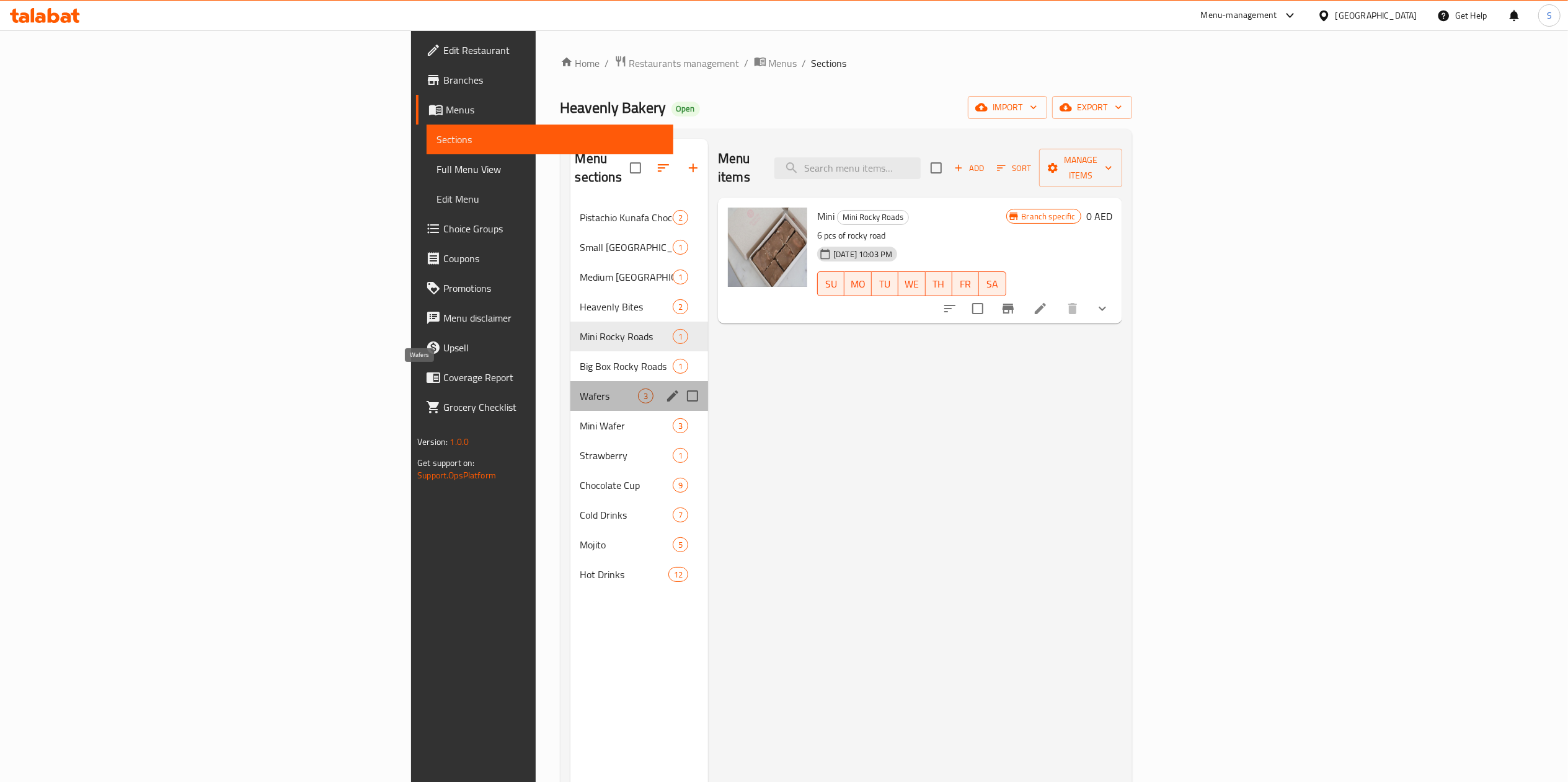
click at [580, 388] on span "Wafers" at bounding box center [609, 396] width 58 height 15
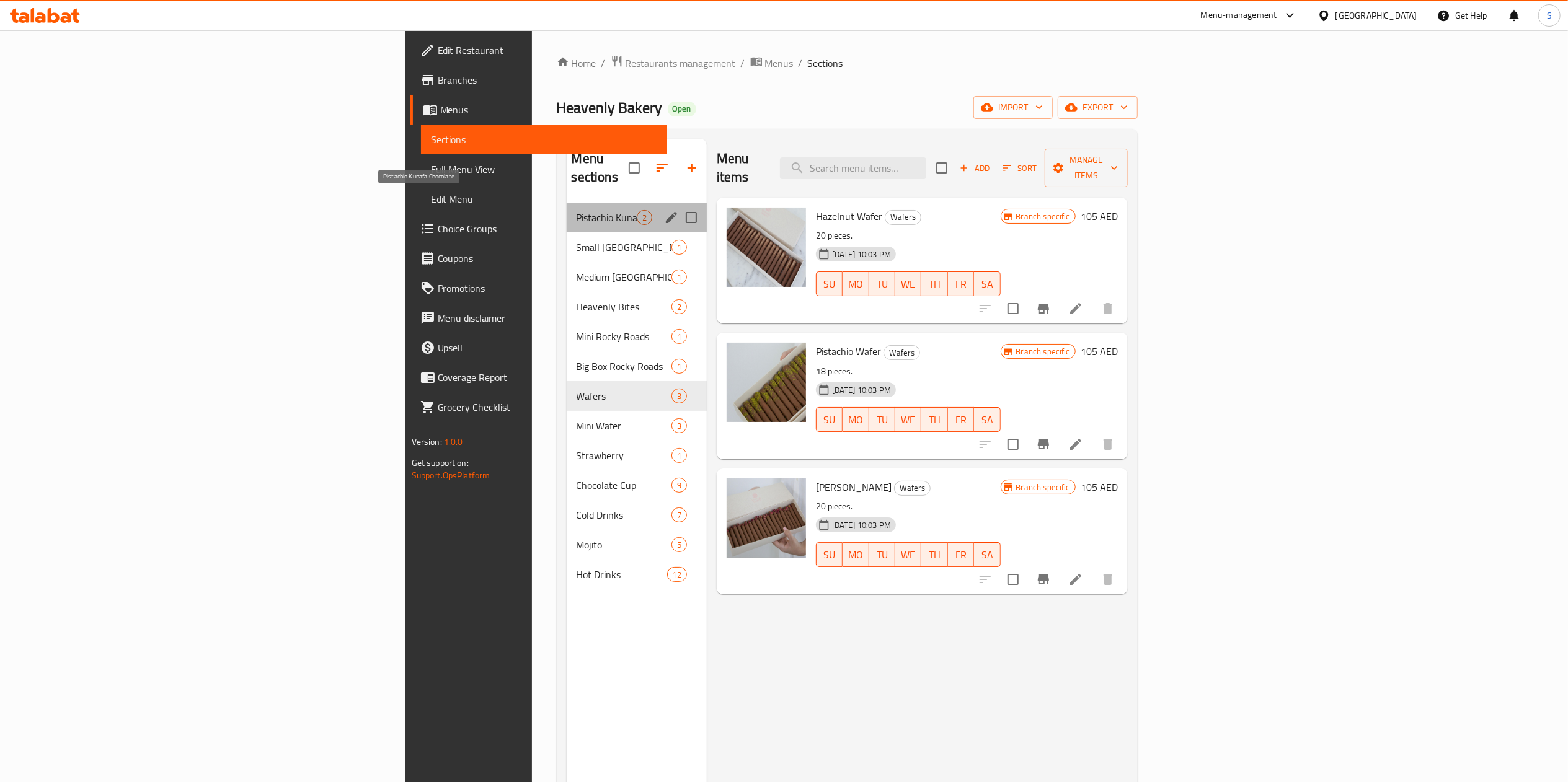
click at [576, 210] on span "Pistachio Kunafa Chocolate" at bounding box center [606, 218] width 60 height 15
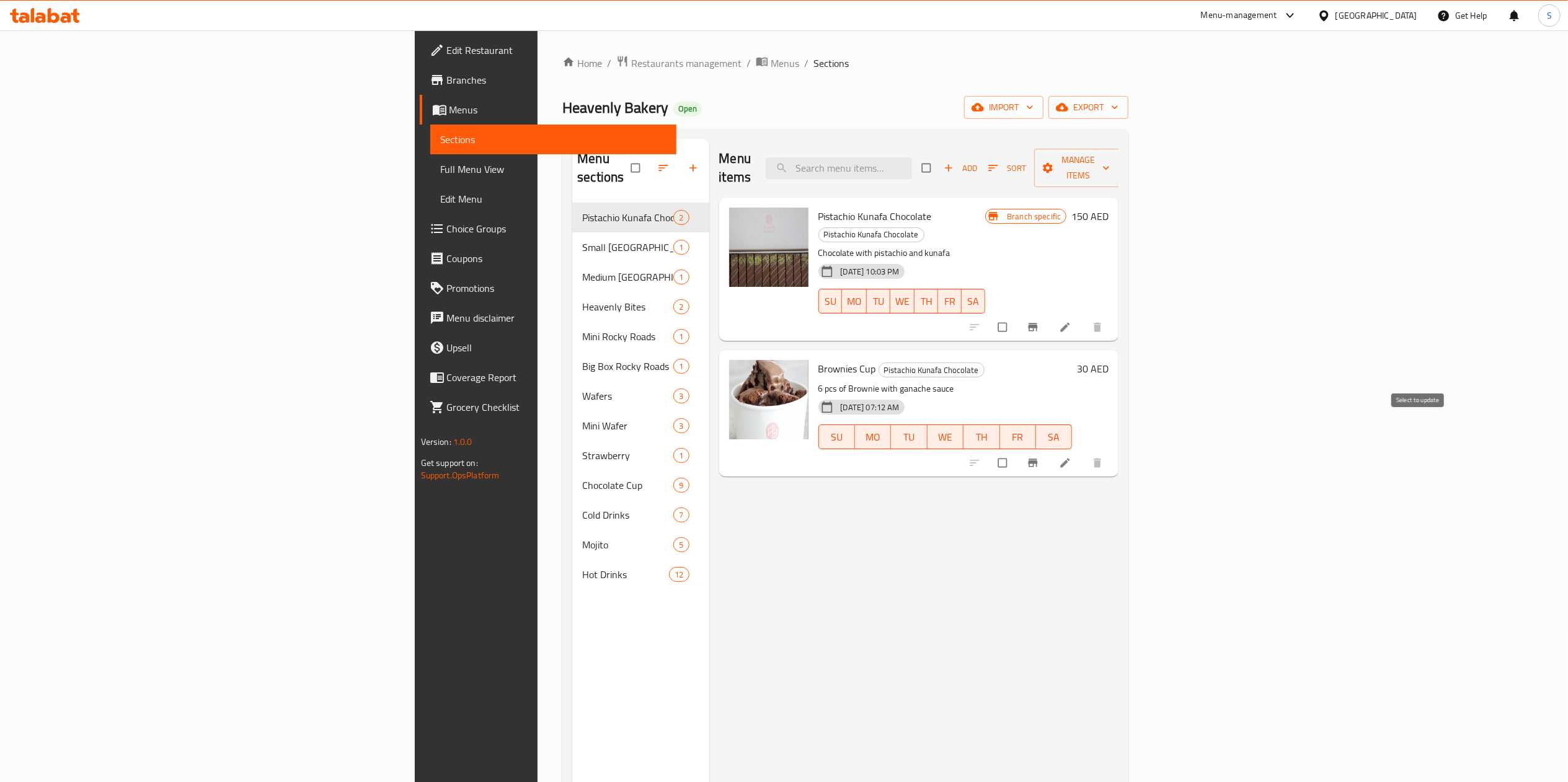
click at [1017, 451] on input "checkbox" at bounding box center [1003, 463] width 26 height 23
checkbox input "true"
click at [1053, 163] on icon "button" at bounding box center [1048, 168] width 10 height 10
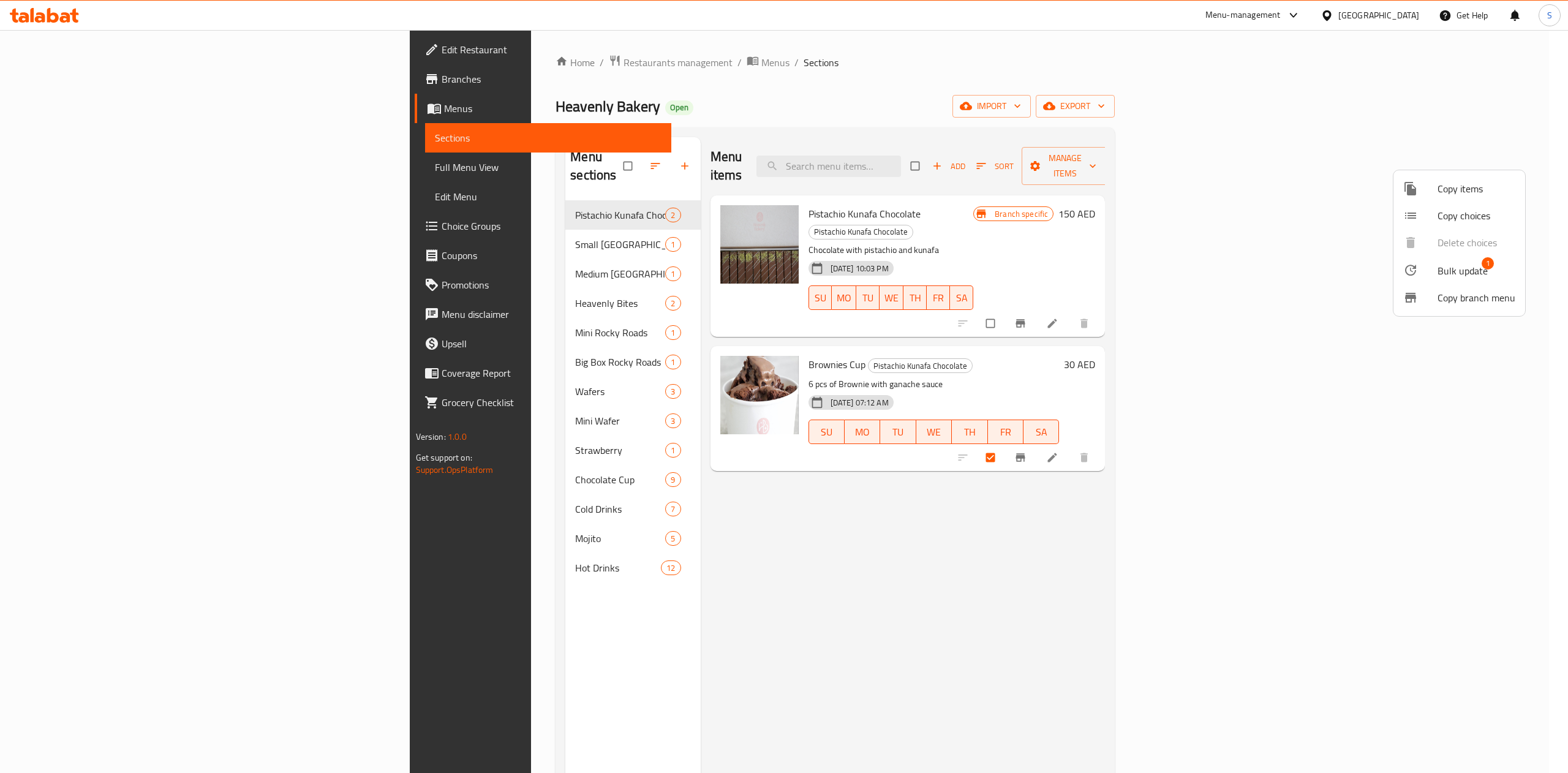
click at [1460, 276] on span "Bulk update" at bounding box center [1462, 271] width 50 height 15
click at [1238, 403] on div at bounding box center [784, 386] width 1568 height 773
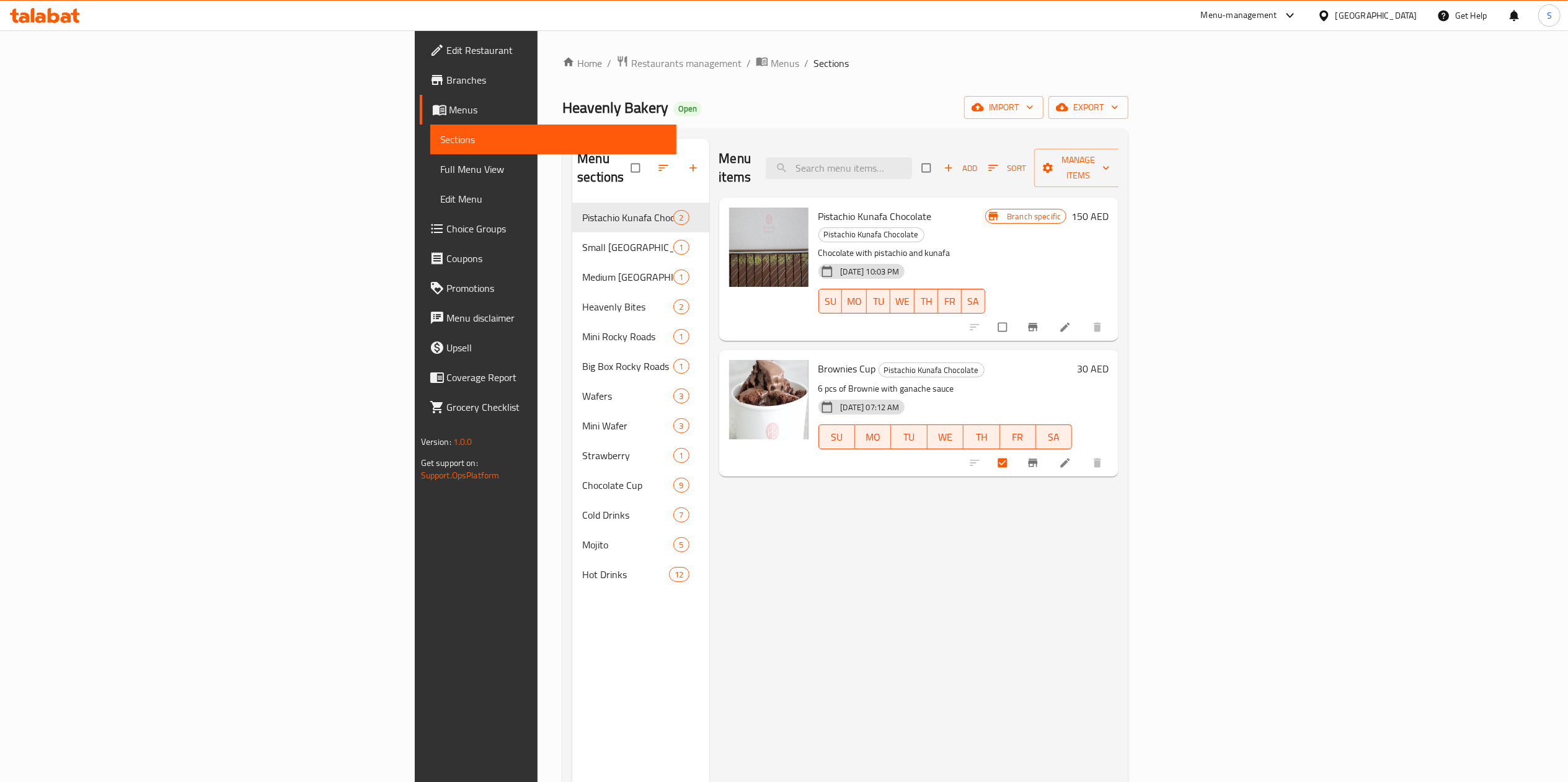
click at [818, 381] on p "6 pcs of Brownie with ganache sauce" at bounding box center [945, 388] width 254 height 16
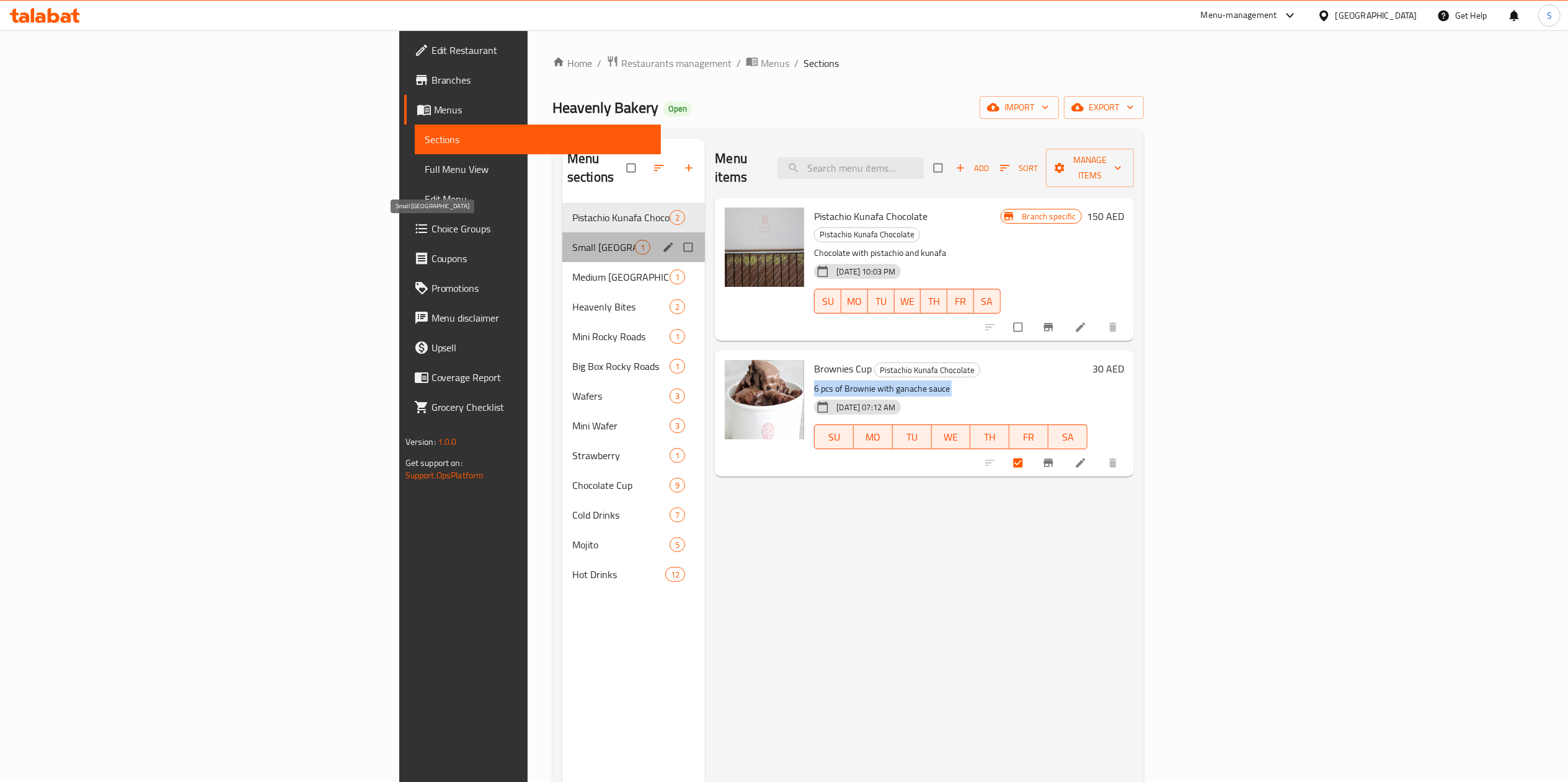
click at [572, 239] on span "Small [GEOGRAPHIC_DATA]" at bounding box center [603, 247] width 63 height 15
checkbox input "true"
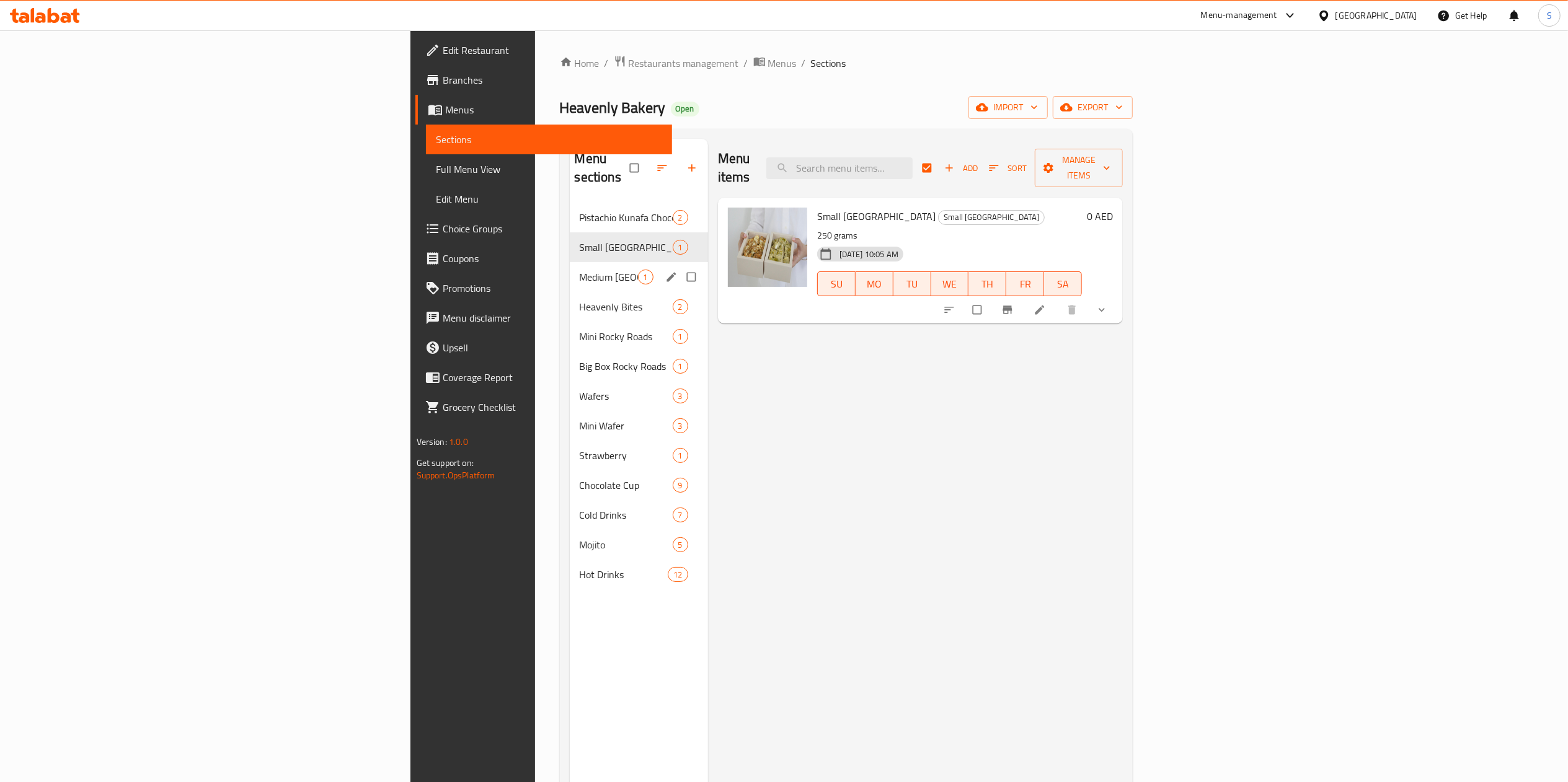
click at [570, 262] on div "Medium [GEOGRAPHIC_DATA] 1" at bounding box center [638, 277] width 138 height 30
